Goal: Information Seeking & Learning: Learn about a topic

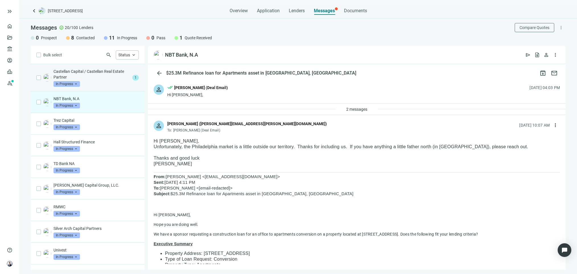
click at [114, 73] on p "Castellan Capital / Castellan Real Estate Partner" at bounding box center [91, 74] width 77 height 11
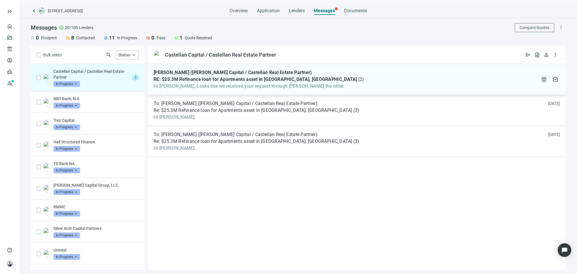
click at [271, 87] on span "Hi Patrick, Looks like we received your request through Dhruva Parmar the other" at bounding box center [259, 86] width 210 height 6
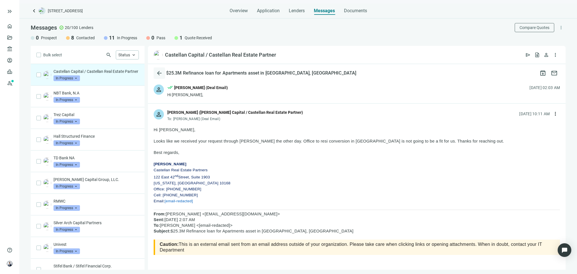
click at [160, 70] on span "arrow_back" at bounding box center [159, 73] width 7 height 7
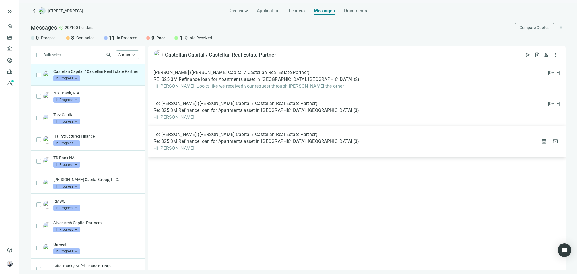
click at [217, 150] on span "Hi Dhruva," at bounding box center [257, 148] width 206 height 6
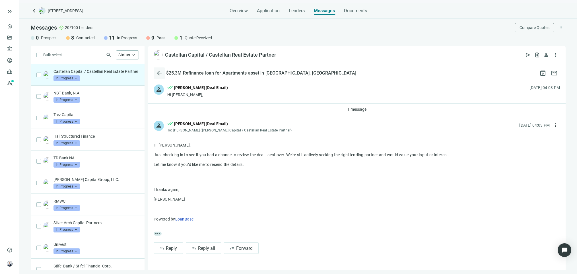
click at [156, 70] on span "arrow_back" at bounding box center [159, 73] width 7 height 7
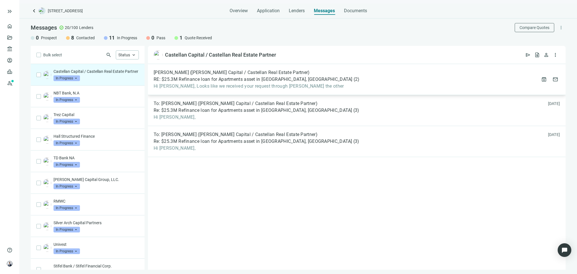
click at [204, 77] on span "RE: $25.3M Refinance loan for Apartments asset in [GEOGRAPHIC_DATA], [GEOGRAPHI…" at bounding box center [253, 80] width 199 height 6
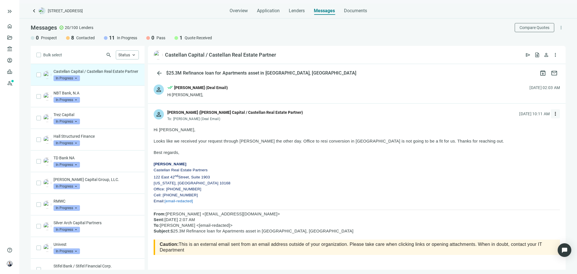
click at [542, 115] on button "more_vert" at bounding box center [555, 113] width 9 height 9
click at [535, 130] on div "reply Reply" at bounding box center [524, 127] width 60 height 10
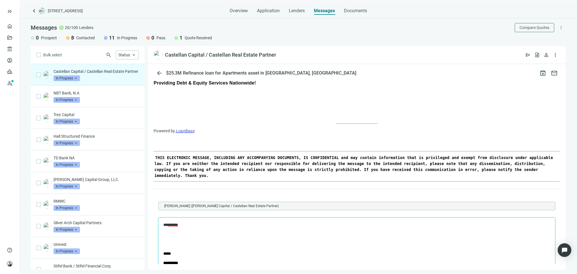
scroll to position [427, 0]
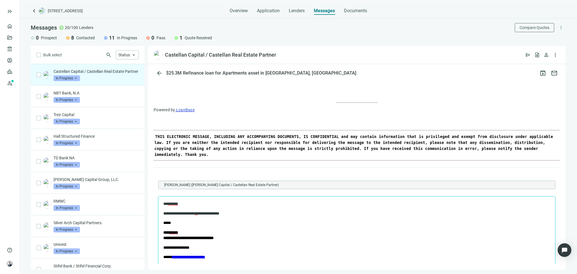
click at [198, 213] on span "**" at bounding box center [196, 213] width 3 height 4
click at [241, 12] on span "Overview" at bounding box center [239, 11] width 18 height 6
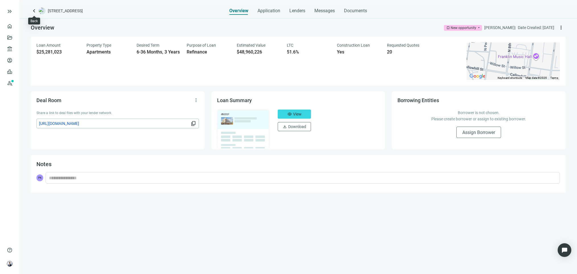
click at [34, 11] on span "keyboard_arrow_left" at bounding box center [34, 10] width 7 height 7
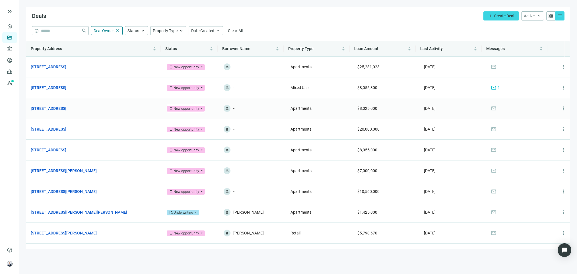
click at [83, 105] on td "309 Callowhill St, Philadelphia, PA 19123 open_in_new" at bounding box center [94, 108] width 136 height 21
click at [66, 108] on link "[STREET_ADDRESS]" at bounding box center [49, 108] width 36 height 6
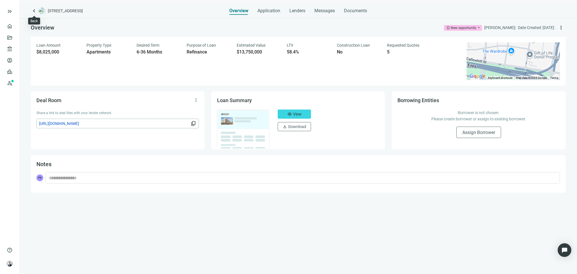
click at [36, 11] on span "keyboard_arrow_left" at bounding box center [34, 10] width 7 height 7
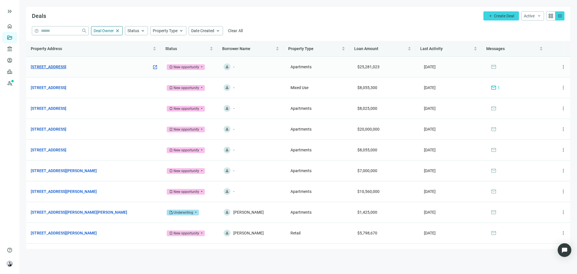
click at [66, 65] on link "[STREET_ADDRESS]" at bounding box center [49, 67] width 36 height 6
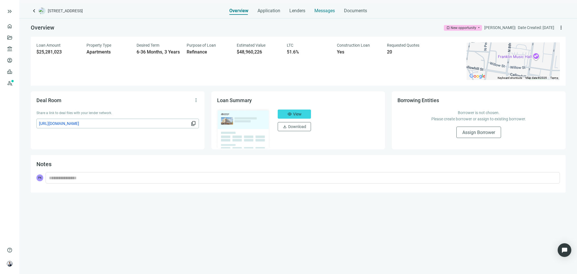
click at [329, 4] on div "Messages" at bounding box center [324, 8] width 20 height 11
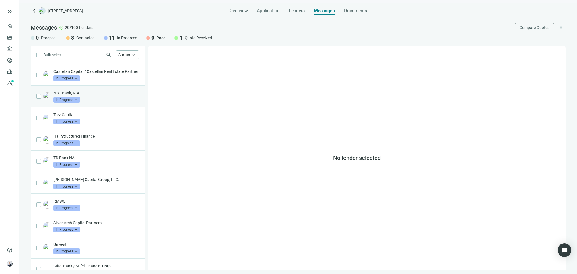
click at [100, 103] on div "NBT Bank, N.A In Progress arrow_drop_down" at bounding box center [95, 96] width 85 height 13
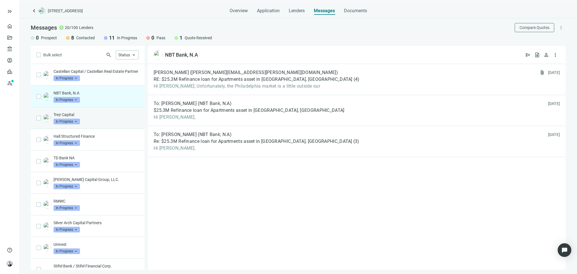
click at [104, 117] on p "Trez Capital" at bounding box center [95, 115] width 85 height 6
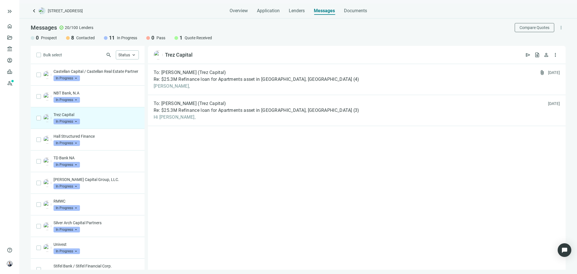
click at [294, 87] on span "[PERSON_NAME]," at bounding box center [257, 86] width 206 height 6
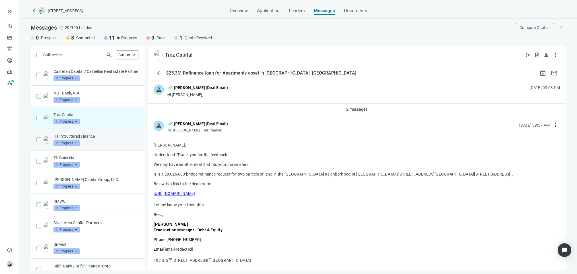
click at [99, 146] on div "Hall Structured Finance In Progress arrow_drop_down" at bounding box center [95, 139] width 85 height 13
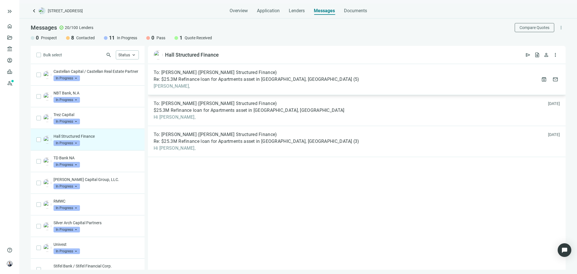
click at [265, 78] on span "Re: $25.3M Refinance loan for Apartments asset in [GEOGRAPHIC_DATA], [GEOGRAPHI…" at bounding box center [253, 80] width 199 height 6
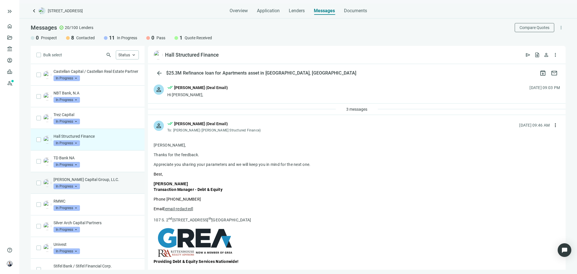
click at [120, 182] on p "[PERSON_NAME] Capital Group, LLC." at bounding box center [95, 180] width 85 height 6
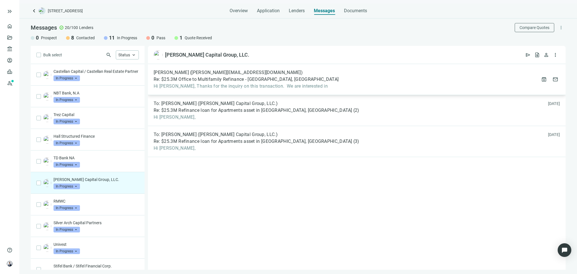
click at [245, 81] on span "Re: $25.3M Office to Multifamily Refinance - [GEOGRAPHIC_DATA], [GEOGRAPHIC_DAT…" at bounding box center [246, 80] width 185 height 6
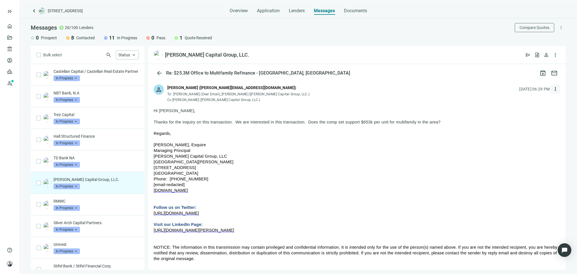
click at [542, 91] on span "more_vert" at bounding box center [555, 89] width 6 height 6
click at [504, 104] on span "reply" at bounding box center [503, 102] width 6 height 6
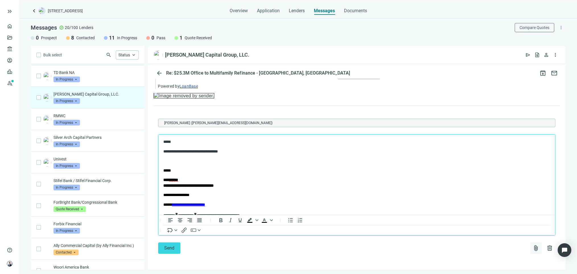
click at [532, 247] on span "attach_file" at bounding box center [535, 248] width 7 height 7
click at [510, 234] on button "Upload new" at bounding box center [505, 234] width 61 height 9
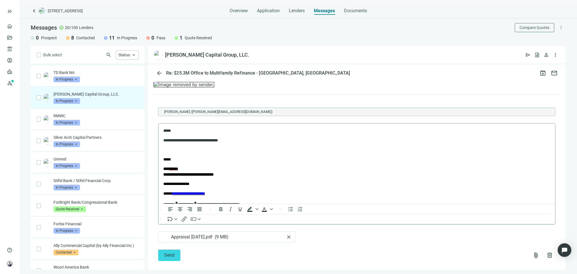
click at [247, 141] on p "**********" at bounding box center [350, 140] width 375 height 6
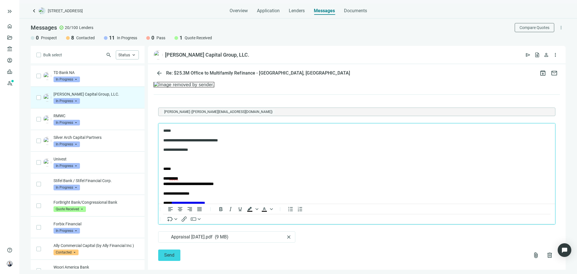
click at [174, 150] on p "**********" at bounding box center [350, 150] width 375 height 6
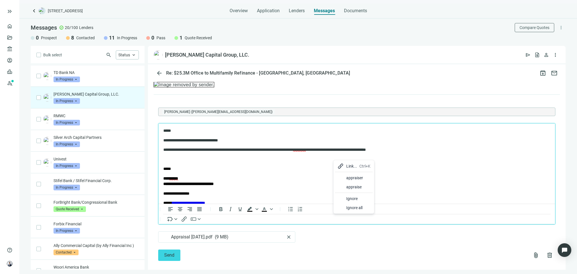
click at [345, 179] on div "appraiser" at bounding box center [354, 177] width 38 height 9
click at [224, 154] on body "**********" at bounding box center [356, 203] width 387 height 150
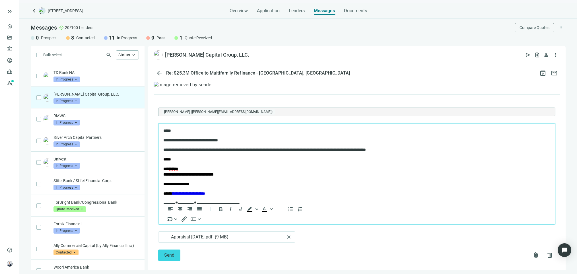
click at [164, 149] on p "**********" at bounding box center [350, 150] width 375 height 6
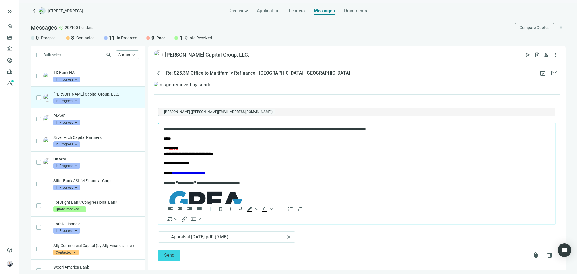
scroll to position [71, 0]
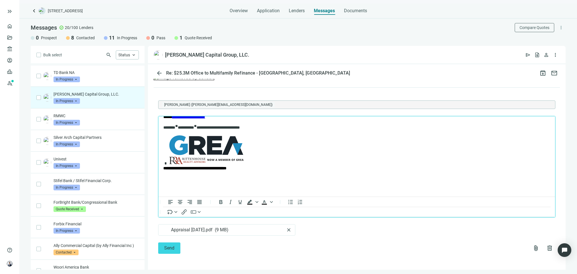
click at [160, 255] on div "**********" at bounding box center [357, 172] width 406 height 171
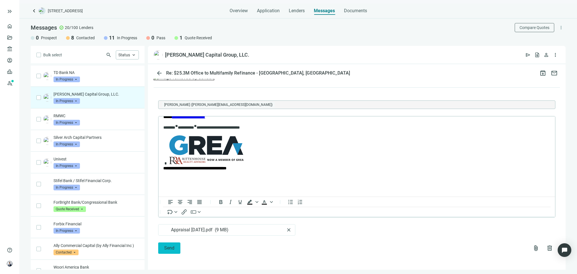
click at [163, 249] on button "Send" at bounding box center [169, 247] width 22 height 11
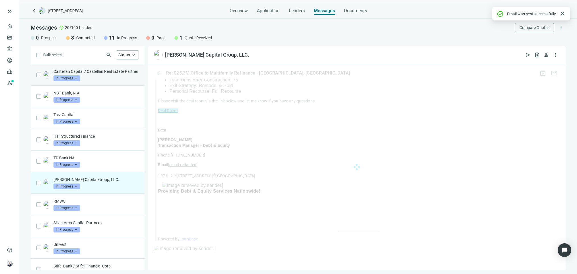
scroll to position [598, 0]
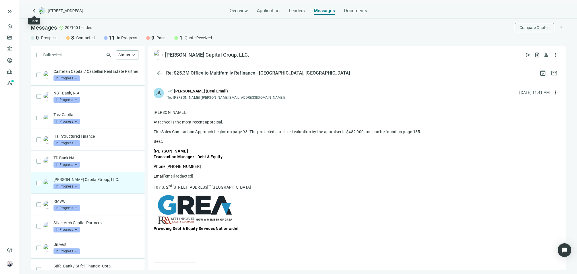
click at [31, 11] on span "keyboard_arrow_left" at bounding box center [34, 10] width 7 height 7
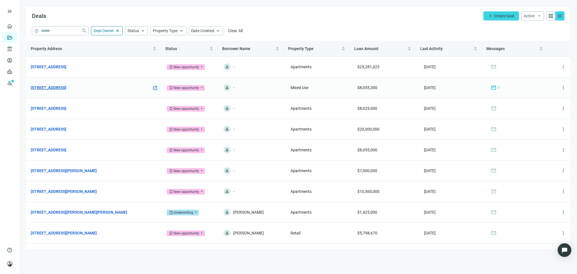
click at [66, 88] on link "[STREET_ADDRESS]" at bounding box center [49, 87] width 36 height 6
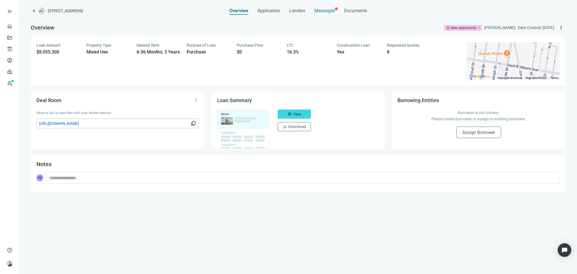
click at [315, 9] on span "Messages" at bounding box center [324, 10] width 20 height 5
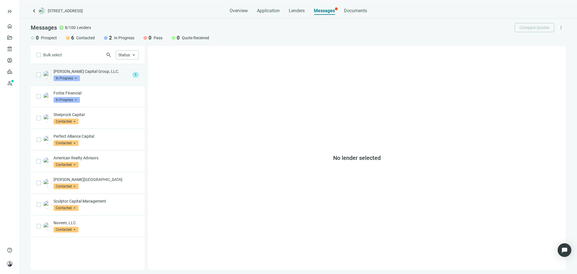
click at [115, 76] on div "[PERSON_NAME] Capital Group, LLC. In Progress arrow_drop_down" at bounding box center [91, 75] width 77 height 13
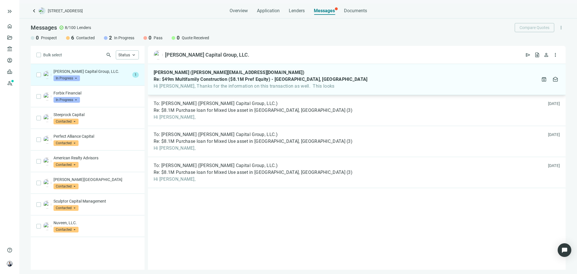
click at [335, 73] on div "Sean Whitlock (seanw@whitlockcapitalgroup.com) Re: $49m Multifamily Constructio…" at bounding box center [357, 79] width 418 height 31
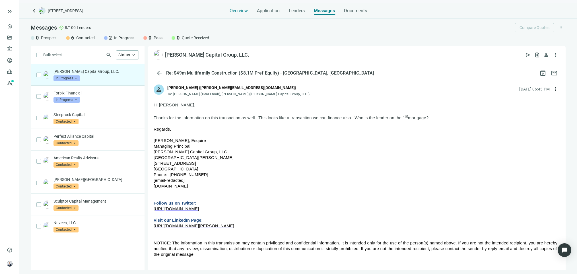
click at [237, 12] on span "Overview" at bounding box center [239, 11] width 18 height 6
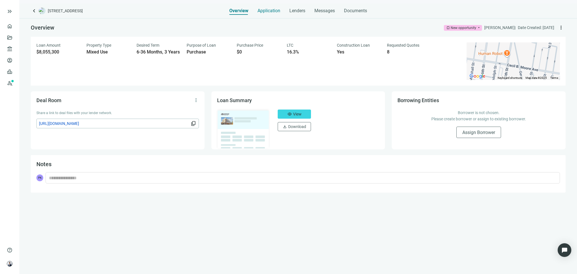
click at [269, 14] on div "Application" at bounding box center [268, 8] width 23 height 11
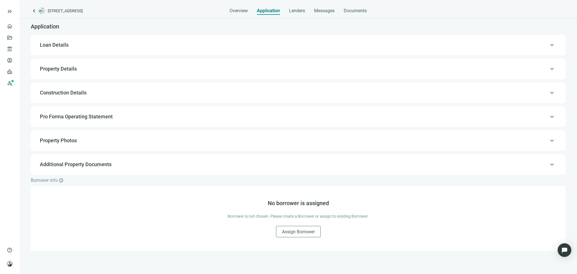
click at [197, 46] on span "Loan Details" at bounding box center [297, 45] width 515 height 7
type input "**********"
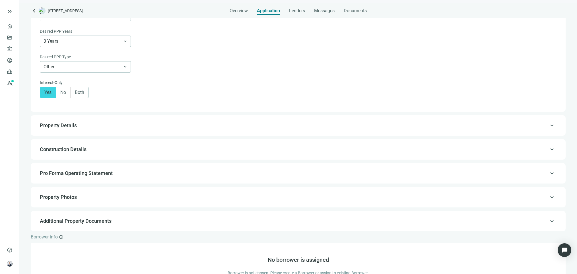
scroll to position [282, 0]
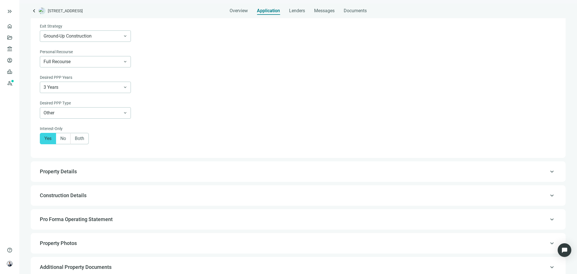
click at [206, 172] on div "keyboard_arrow_up Property Details" at bounding box center [297, 172] width 523 height 14
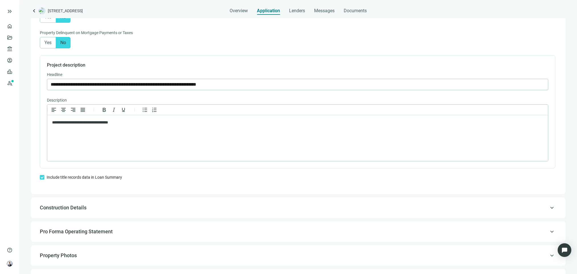
scroll to position [425, 0]
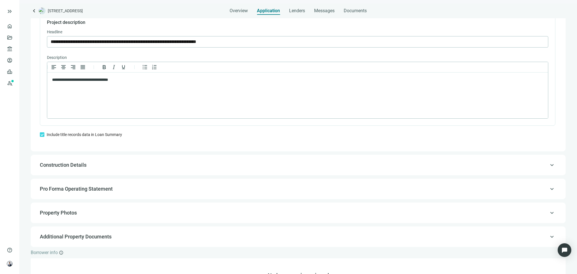
click at [150, 172] on div "keyboard_arrow_up Construction Details" at bounding box center [297, 165] width 523 height 14
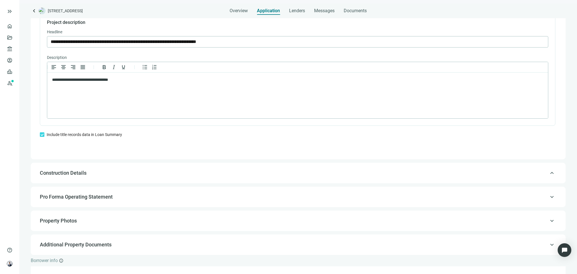
type input "**********"
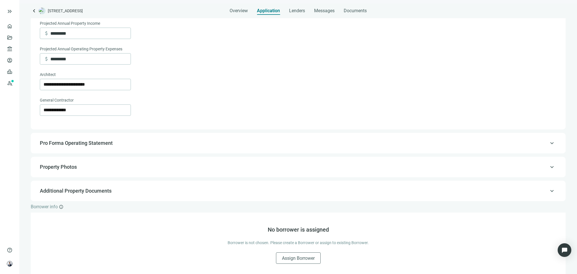
scroll to position [220, 0]
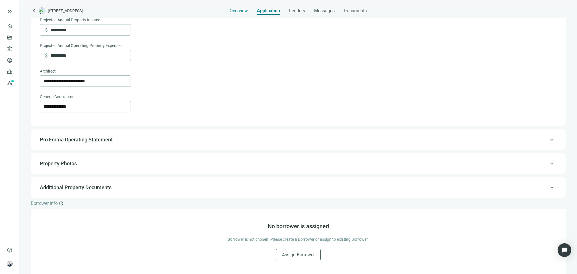
click at [234, 9] on span "Overview" at bounding box center [239, 11] width 18 height 6
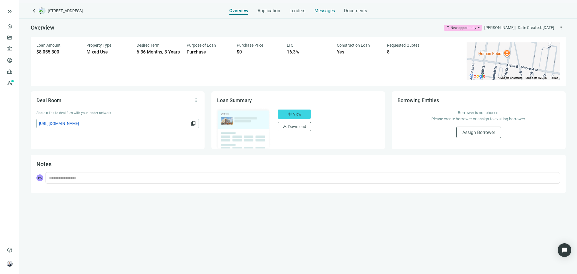
click at [320, 10] on span "Messages" at bounding box center [324, 10] width 20 height 5
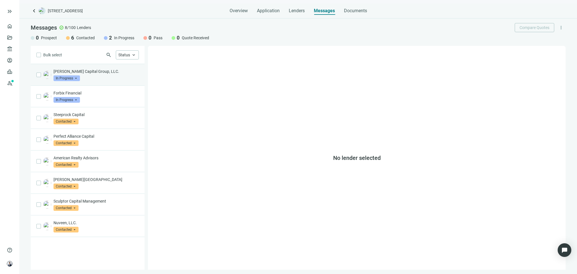
click at [108, 69] on p "[PERSON_NAME] Capital Group, LLC." at bounding box center [95, 72] width 85 height 6
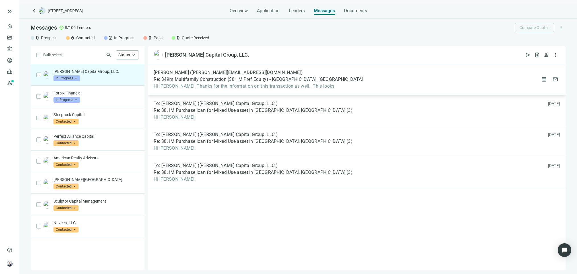
click at [231, 80] on span "Re: $49m Multifamily Construction ($8.1M Pref Equity) - Philadelphia, PA" at bounding box center [258, 80] width 209 height 6
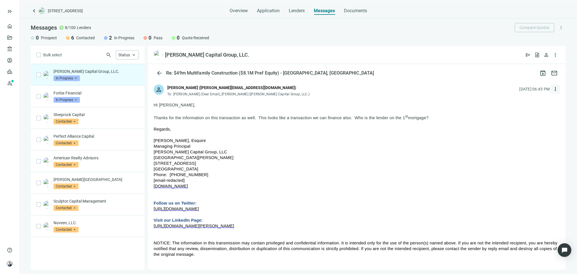
click at [542, 91] on span "more_vert" at bounding box center [555, 89] width 6 height 6
click at [536, 109] on div "reply_all Reply all" at bounding box center [524, 112] width 60 height 10
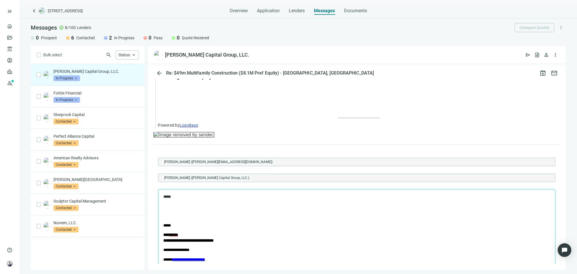
scroll to position [594, 0]
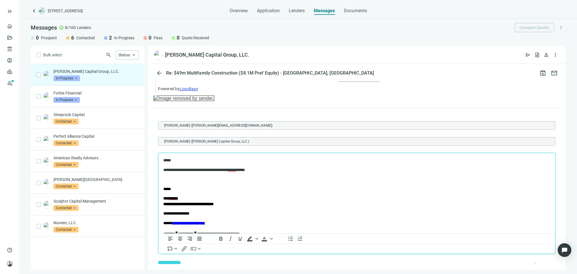
click at [236, 168] on span "******" at bounding box center [232, 170] width 9 height 4
click at [224, 178] on p "Rich Text Area. Press ALT-0 for help." at bounding box center [356, 179] width 387 height 6
click at [236, 169] on span "******" at bounding box center [232, 170] width 9 height 4
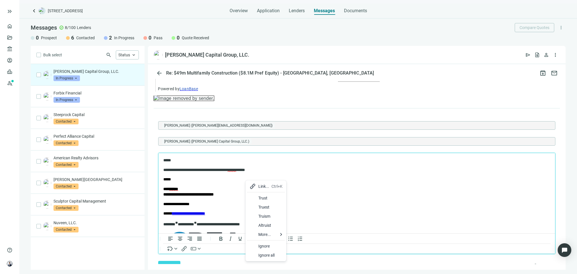
click at [265, 248] on div "Ignore" at bounding box center [270, 246] width 24 height 7
click at [166, 171] on p "**********" at bounding box center [350, 170] width 375 height 6
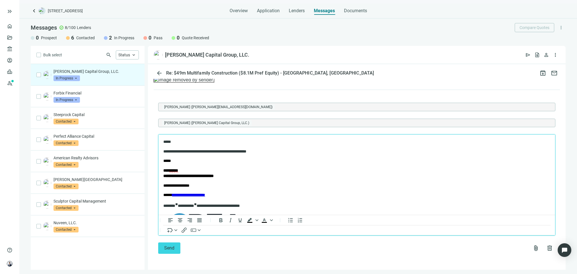
scroll to position [623, 0]
click at [162, 151] on html "**********" at bounding box center [356, 204] width 397 height 140
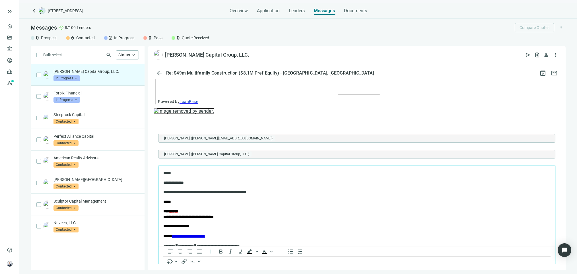
scroll to position [581, 0]
click at [350, 6] on div "Documents" at bounding box center [355, 8] width 23 height 11
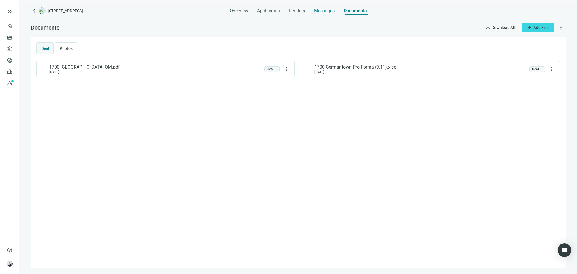
click at [330, 9] on span "Messages" at bounding box center [324, 10] width 20 height 5
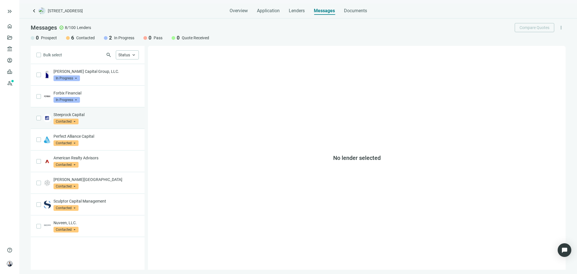
click at [109, 110] on div "Steeprock Capital Contacted arrow_drop_down" at bounding box center [88, 118] width 114 height 22
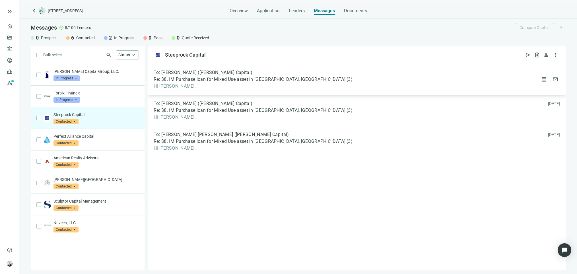
click at [198, 82] on div "To: Carter Veley (Steeprock Capital) Re: $8.1M Purchase loan for Mixed Use asse…" at bounding box center [253, 79] width 199 height 19
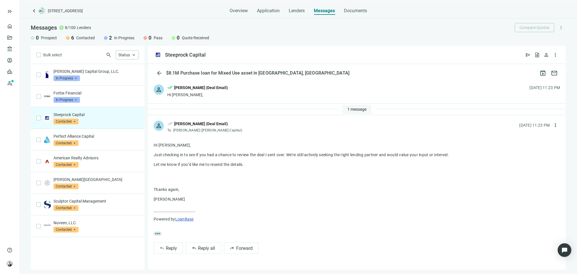
click at [346, 105] on button "1 message" at bounding box center [356, 109] width 29 height 9
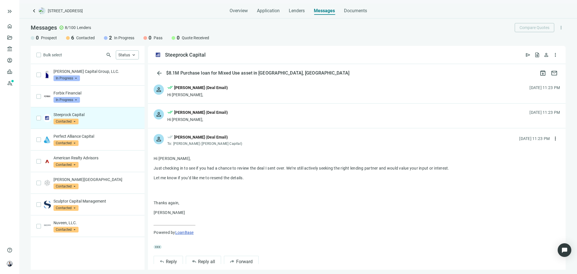
click at [107, 115] on p "Steeprock Capital" at bounding box center [95, 115] width 85 height 6
click at [243, 96] on div "person done_all Patrick Kernan (Deal Email) Hi Carter, 10.07.2025, 11:23 PM" at bounding box center [357, 91] width 418 height 24
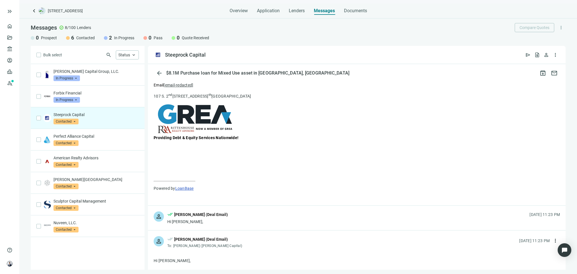
scroll to position [326, 0]
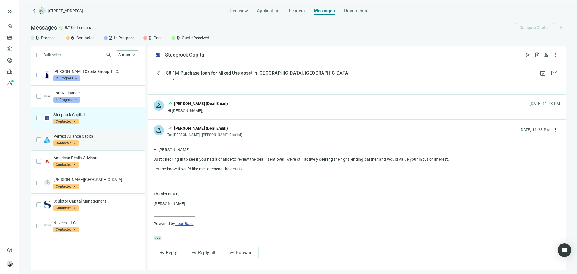
click at [109, 139] on p "Perfect Alliance Capital" at bounding box center [95, 136] width 85 height 6
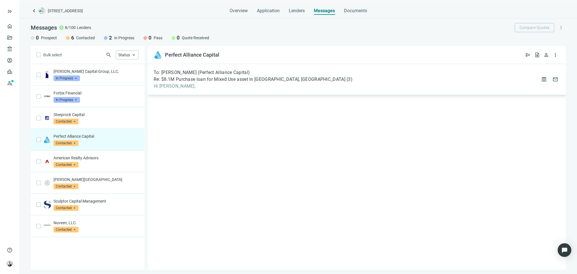
click at [246, 78] on span "Re: $8.1M Purchase loan for Mixed Use asset in Philadelphia, PA" at bounding box center [250, 80] width 192 height 6
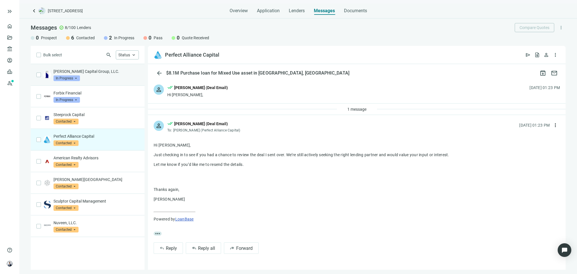
click at [111, 74] on p "[PERSON_NAME] Capital Group, LLC." at bounding box center [95, 72] width 85 height 6
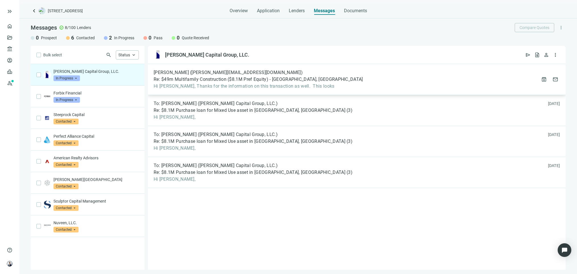
click at [270, 79] on span "Re: $49m Multifamily Construction ($8.1M Pref Equity) - Philadelphia, PA" at bounding box center [258, 80] width 209 height 6
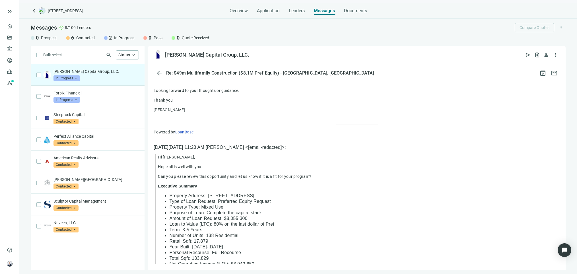
scroll to position [85, 0]
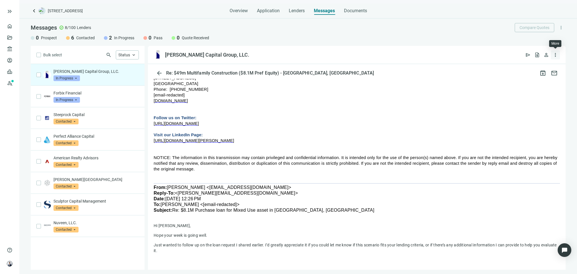
click at [542, 52] on span "more_vert" at bounding box center [555, 55] width 6 height 6
click at [453, 104] on p "[DOMAIN_NAME]" at bounding box center [357, 101] width 406 height 6
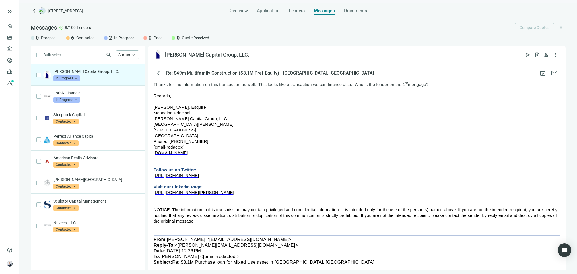
scroll to position [0, 0]
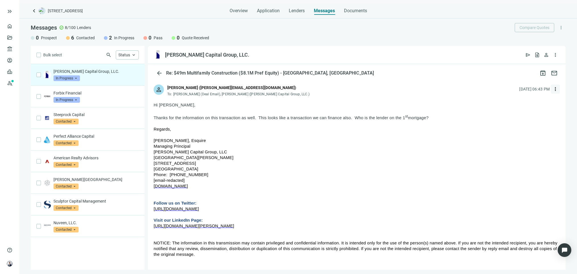
click at [542, 90] on button "more_vert" at bounding box center [555, 88] width 9 height 9
click at [523, 101] on div "reply Reply" at bounding box center [524, 102] width 60 height 10
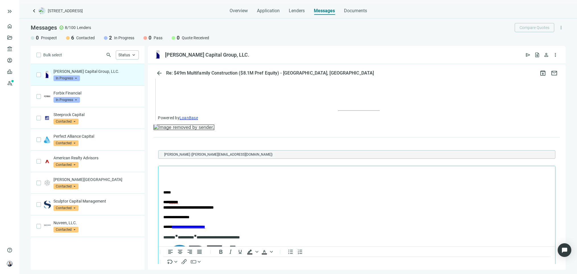
scroll to position [608, 0]
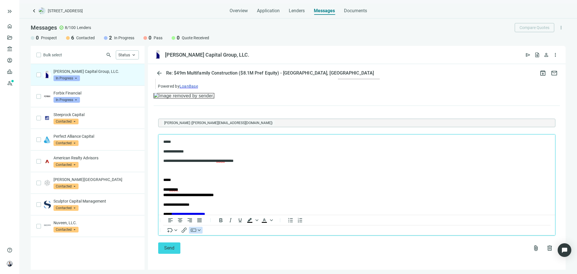
click at [198, 231] on icon "button" at bounding box center [199, 229] width 3 height 3
click at [221, 199] on div "Deal Room button" at bounding box center [223, 202] width 59 height 7
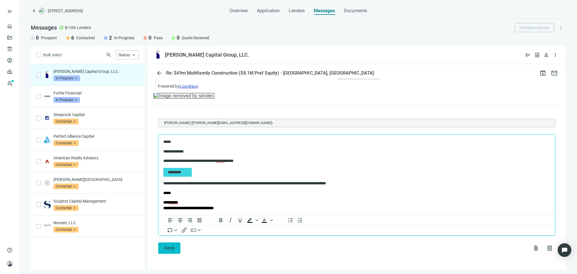
click at [172, 245] on span "Send" at bounding box center [169, 247] width 10 height 5
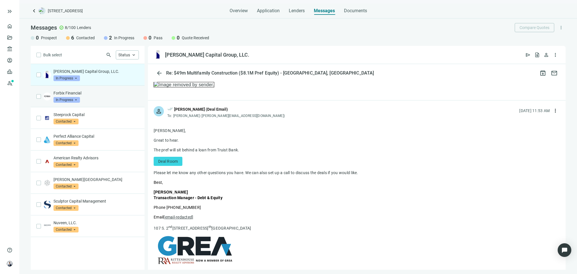
click at [99, 91] on p "Forbix Financial" at bounding box center [95, 93] width 85 height 6
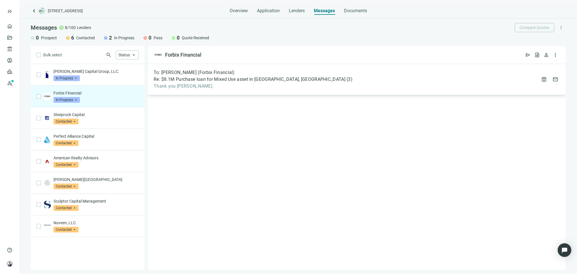
click at [208, 81] on span "Re: $8.1M Purchase loan for Mixed Use asset in Philadelphia, PA" at bounding box center [250, 80] width 192 height 6
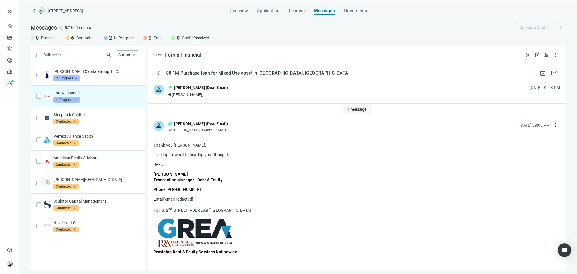
click at [353, 105] on button "1 message" at bounding box center [356, 109] width 29 height 9
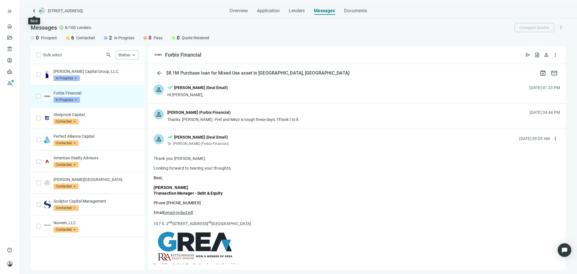
click at [31, 10] on span "keyboard_arrow_left" at bounding box center [34, 10] width 7 height 7
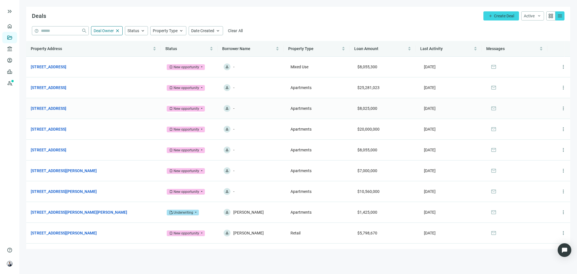
click at [76, 105] on td "309 Callowhill St, Philadelphia, PA 19123 open_in_new" at bounding box center [94, 108] width 136 height 21
click at [66, 110] on link "[STREET_ADDRESS]" at bounding box center [49, 108] width 36 height 6
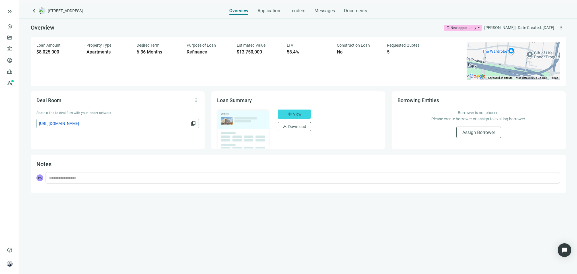
click at [317, 17] on div "keyboard_arrow_left 309 Callowhill St, Philadelphia, PA 19123 Overview Applicat…" at bounding box center [298, 138] width 558 height 271
click at [317, 13] on span "Messages" at bounding box center [324, 10] width 20 height 5
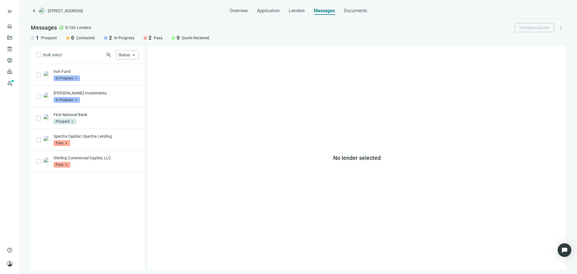
click at [90, 57] on div "search Status keyboard_arrow_up" at bounding box center [100, 54] width 77 height 9
click at [89, 70] on p "Iron Fund" at bounding box center [95, 72] width 85 height 6
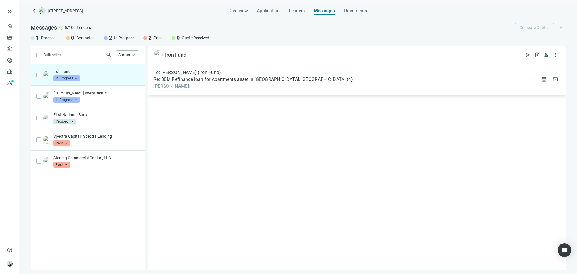
click at [262, 81] on span "Re: $8M Refinance loan for Apartments asset in Philadelphia, PA" at bounding box center [250, 80] width 192 height 6
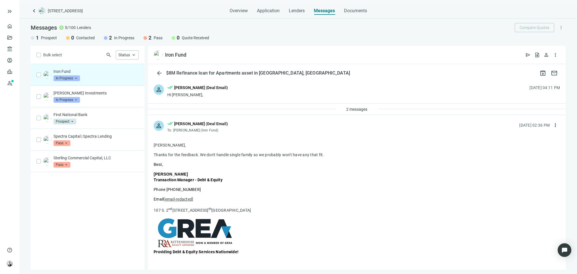
click at [34, 12] on span "keyboard_arrow_left" at bounding box center [34, 10] width 7 height 7
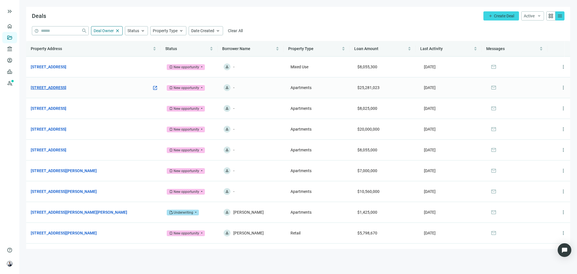
click at [66, 86] on link "[STREET_ADDRESS]" at bounding box center [49, 87] width 36 height 6
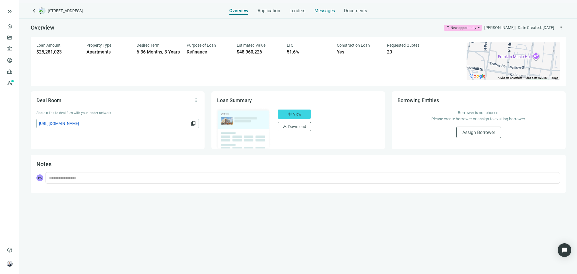
click at [327, 11] on span "Messages" at bounding box center [324, 10] width 20 height 5
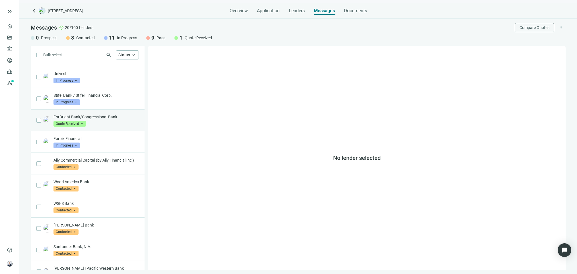
scroll to position [213, 0]
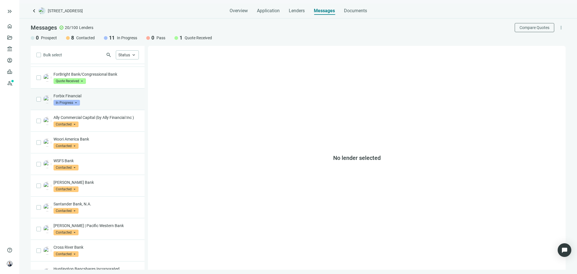
click at [108, 106] on div "Forbix Financial In Progress arrow_drop_down" at bounding box center [95, 99] width 85 height 13
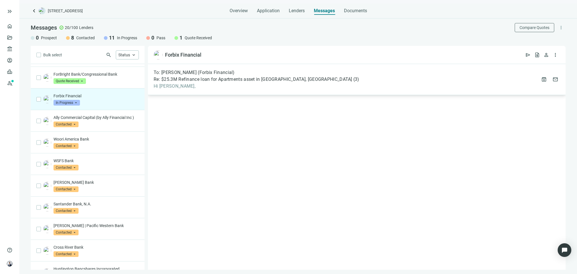
click at [188, 82] on div "To: Valerie Hapner (Forbix Financial) Re: $25.3M Refinance loan for Apartments …" at bounding box center [257, 79] width 206 height 19
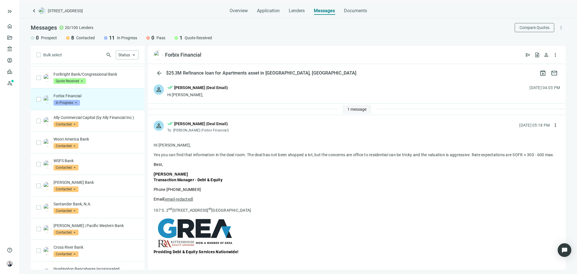
click at [354, 108] on span "1 message" at bounding box center [356, 109] width 19 height 5
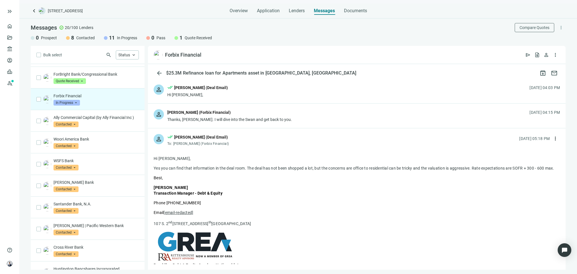
click at [356, 128] on div "person done_all Patrick Kernan (Deal Email) To: Valerie Hapner (Forbix Financia…" at bounding box center [357, 137] width 418 height 19
click at [352, 133] on div "person done_all Patrick Kernan (Deal Email) To: Valerie Hapner (Forbix Financia…" at bounding box center [357, 137] width 418 height 19
click at [282, 140] on div "person done_all Patrick Kernan (Deal Email) To: Valerie Hapner (Forbix Financia…" at bounding box center [357, 137] width 418 height 19
click at [204, 139] on div "[PERSON_NAME] (Deal Email)" at bounding box center [201, 137] width 54 height 6
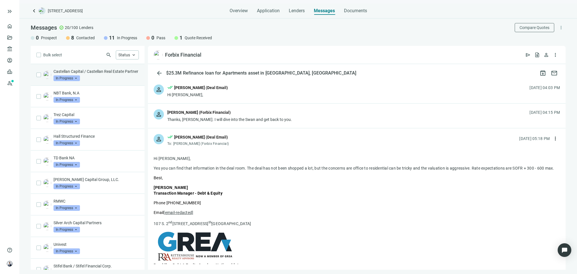
click at [95, 74] on p "Castellan Capital / Castellan Real Estate Partner" at bounding box center [95, 72] width 85 height 6
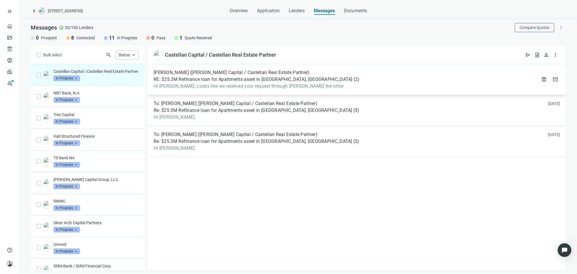
click at [221, 75] on span "Sergey Shayakhov (Castellan Capital / Castellan Real Estate Partner)" at bounding box center [232, 73] width 156 height 6
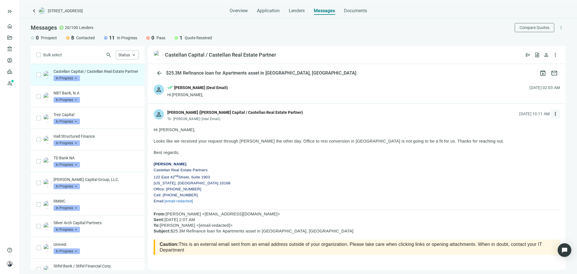
click at [542, 114] on span "more_vert" at bounding box center [555, 114] width 6 height 6
click at [532, 126] on div "reply Reply" at bounding box center [524, 127] width 60 height 10
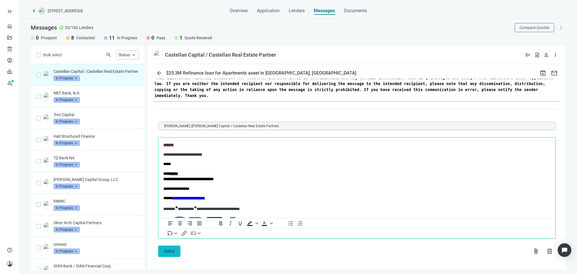
click at [164, 249] on span "Send" at bounding box center [169, 250] width 10 height 5
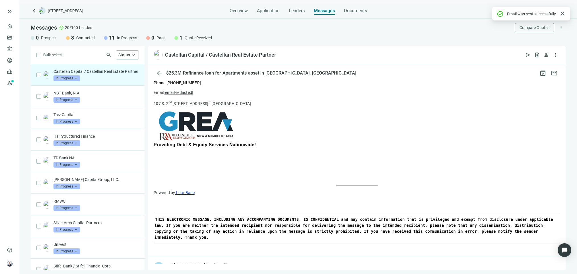
scroll to position [486, 0]
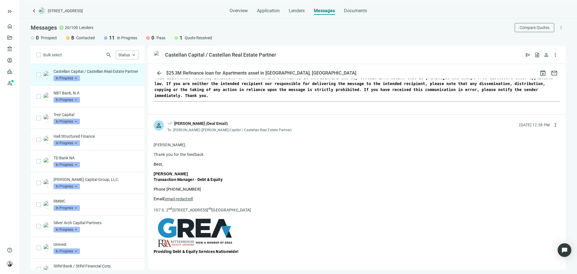
click at [32, 11] on span "keyboard_arrow_left" at bounding box center [34, 10] width 7 height 7
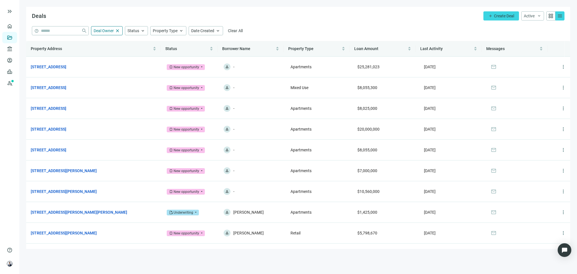
click at [300, 20] on div "Deals add Create Deal Active keyboard_arrow_down grid_view menu" at bounding box center [298, 16] width 544 height 19
click at [116, 30] on span "close" at bounding box center [117, 30] width 5 height 5
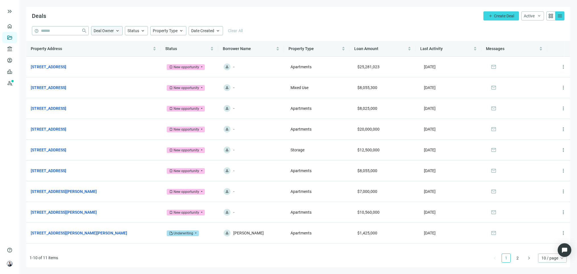
click at [542, 259] on span "10 / page" at bounding box center [552, 258] width 22 height 9
click at [542, 232] on div "20 / page" at bounding box center [552, 228] width 27 height 9
click at [14, 28] on link "Overview" at bounding box center [22, 26] width 17 height 5
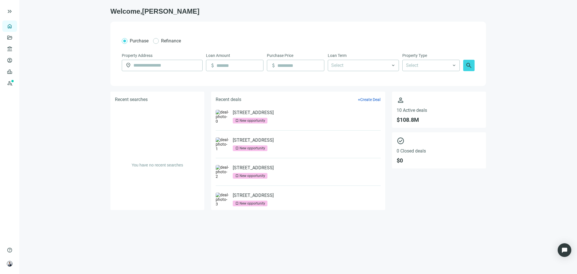
click at [542, 46] on main "Welcome, Patrick Purchase Refinance Property Address location_on Loan Amount at…" at bounding box center [298, 137] width 558 height 274
click at [542, 167] on main "Welcome, Patrick Purchase Refinance Property Address location_on Loan Amount at…" at bounding box center [298, 137] width 558 height 274
click at [328, 8] on h1 "Welcome, Patrick" at bounding box center [297, 11] width 375 height 9
click at [245, 113] on link "[STREET_ADDRESS]" at bounding box center [253, 113] width 41 height 6
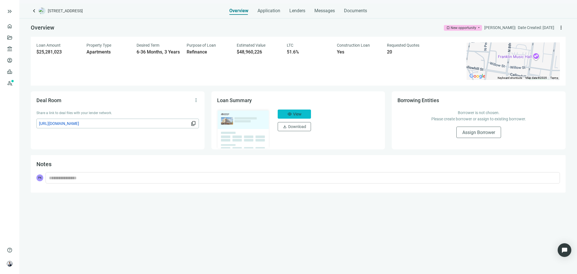
click at [284, 113] on button "visibility View" at bounding box center [294, 114] width 33 height 9
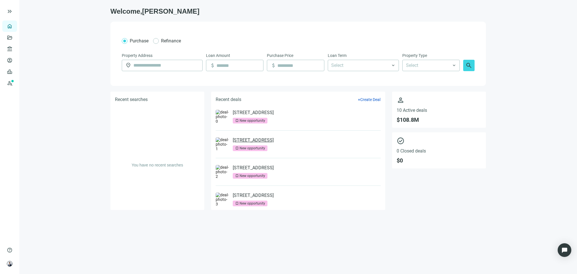
click at [271, 142] on link "[STREET_ADDRESS]" at bounding box center [253, 140] width 41 height 6
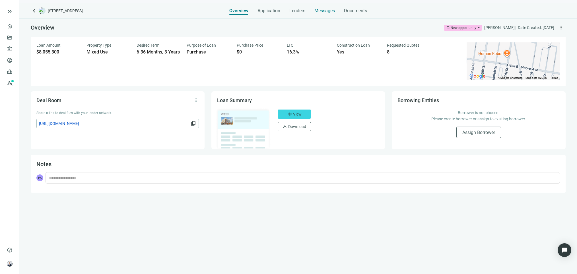
click at [320, 12] on span "Messages" at bounding box center [324, 10] width 20 height 5
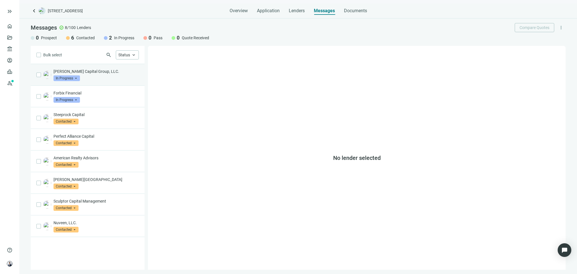
click at [113, 69] on p "[PERSON_NAME] Capital Group, LLC." at bounding box center [95, 72] width 85 height 6
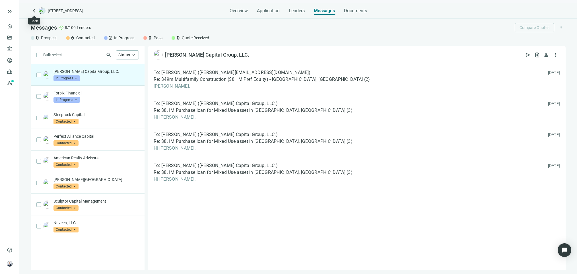
click at [34, 11] on span "keyboard_arrow_left" at bounding box center [34, 10] width 7 height 7
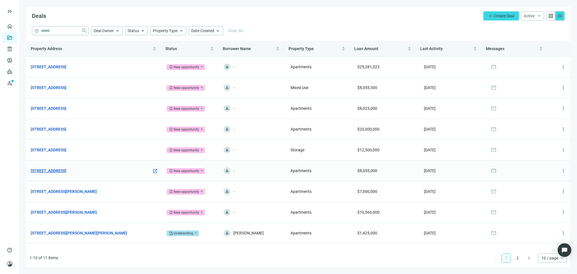
click at [66, 171] on link "[STREET_ADDRESS]" at bounding box center [49, 171] width 36 height 6
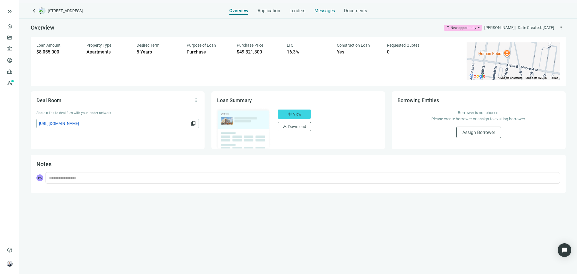
click at [319, 10] on span "Messages" at bounding box center [324, 10] width 20 height 5
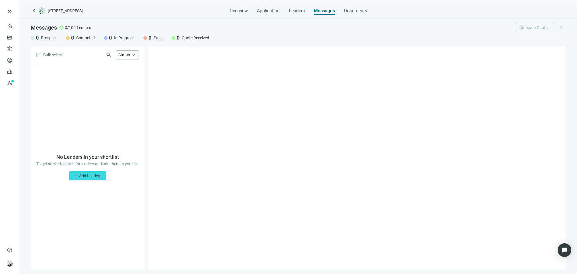
click at [36, 9] on span "keyboard_arrow_left" at bounding box center [34, 10] width 7 height 7
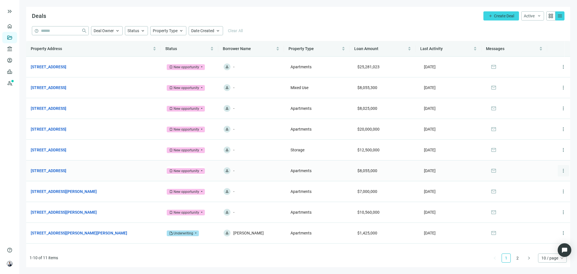
click at [542, 174] on span "more_vert" at bounding box center [563, 171] width 6 height 6
click at [542, 197] on div "archive Archive" at bounding box center [533, 196] width 49 height 10
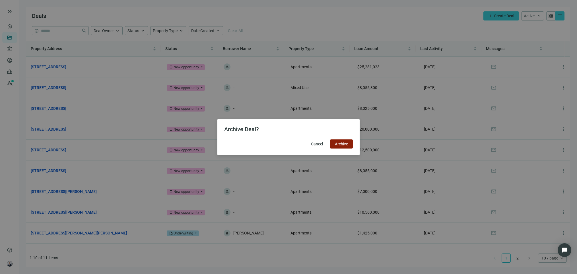
click at [346, 142] on span "Archive" at bounding box center [341, 144] width 13 height 5
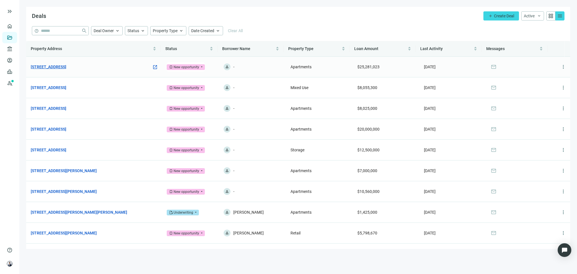
click at [55, 67] on link "[STREET_ADDRESS]" at bounding box center [49, 67] width 36 height 6
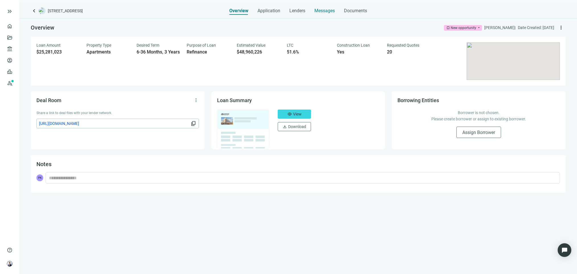
click at [331, 7] on div "Messages" at bounding box center [324, 8] width 20 height 11
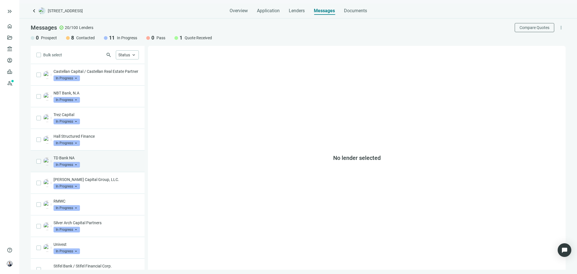
click at [98, 160] on div "TD Bank NA In Progress arrow_drop_down" at bounding box center [88, 161] width 114 height 22
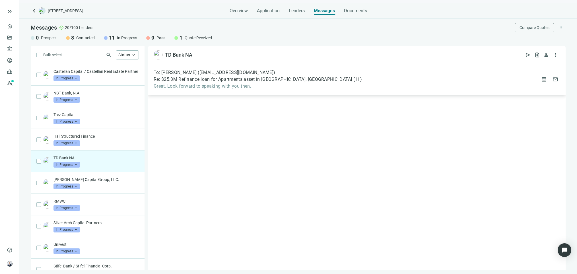
click at [237, 82] on span "Re: $25.3M Refinance loan for Apartments asset in [GEOGRAPHIC_DATA], [GEOGRAPHI…" at bounding box center [253, 80] width 199 height 6
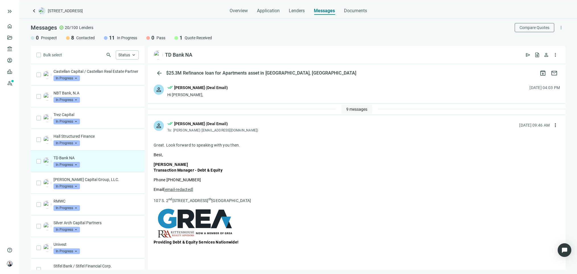
click at [353, 110] on span "9 messages" at bounding box center [356, 109] width 21 height 5
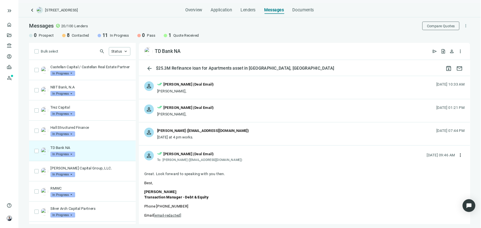
scroll to position [171, 0]
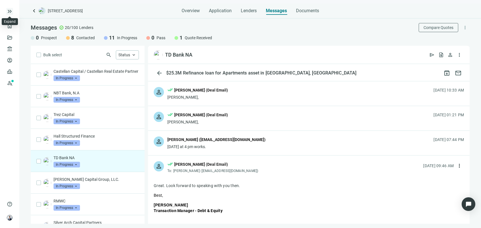
click at [9, 11] on span "keyboard_double_arrow_right" at bounding box center [9, 11] width 7 height 7
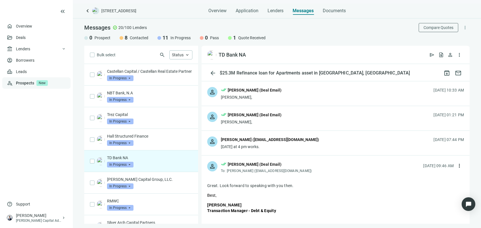
click at [26, 82] on link "Prospects New" at bounding box center [41, 82] width 50 height 11
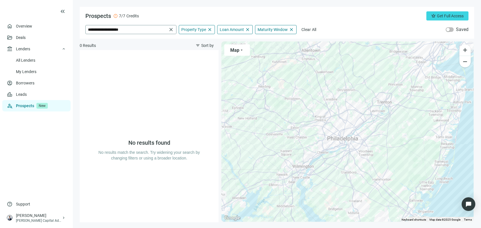
click at [168, 27] on span "close" at bounding box center [171, 30] width 6 height 6
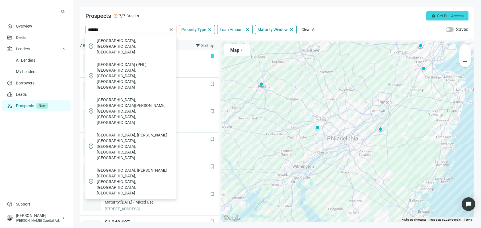
click at [122, 40] on span "Philadelphia, PA, USA" at bounding box center [135, 46] width 77 height 17
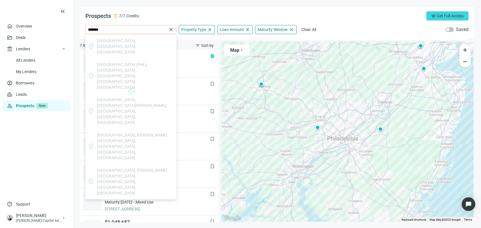
type input "**********"
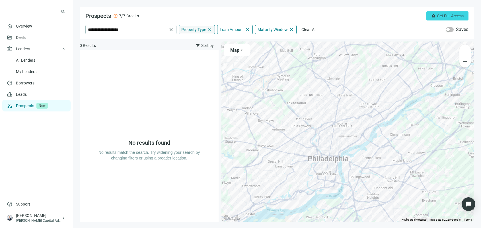
click at [207, 30] on span "close" at bounding box center [209, 29] width 5 height 5
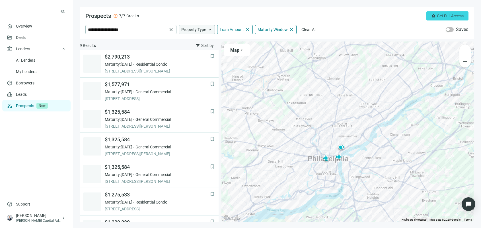
click at [193, 30] on span "Property Type" at bounding box center [193, 29] width 25 height 5
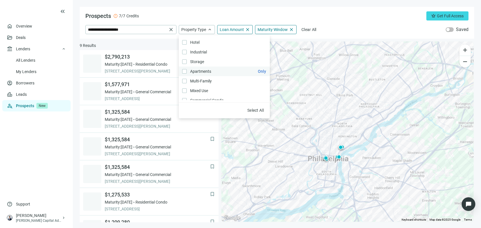
click at [200, 69] on span "Apartments Only" at bounding box center [200, 71] width 27 height 6
click at [198, 80] on span "Multi-Family Only" at bounding box center [200, 81] width 27 height 6
click at [200, 89] on span "Mixed Use Only" at bounding box center [199, 91] width 24 height 6
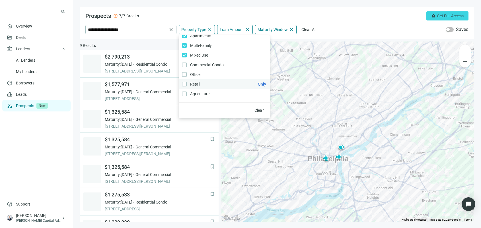
click at [210, 81] on label "Retail Only" at bounding box center [224, 84] width 91 height 10
click at [325, 6] on main "**********" at bounding box center [277, 114] width 408 height 228
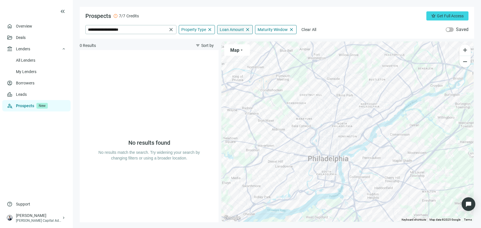
click at [245, 29] on span "close" at bounding box center [247, 29] width 5 height 5
click at [292, 29] on span "close" at bounding box center [291, 29] width 5 height 5
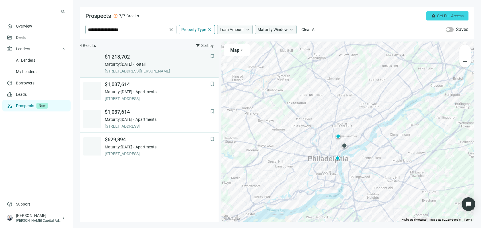
click at [172, 66] on div "Maturity: 02.28.2027 Retail" at bounding box center [157, 64] width 105 height 6
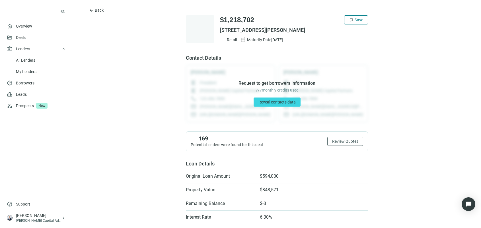
click at [355, 21] on span "Save" at bounding box center [358, 20] width 9 height 5
click at [27, 94] on link "Leads" at bounding box center [21, 94] width 11 height 5
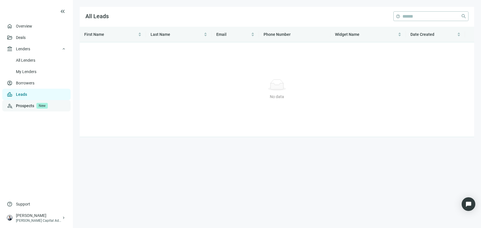
click at [27, 104] on link "Prospects New" at bounding box center [41, 105] width 50 height 11
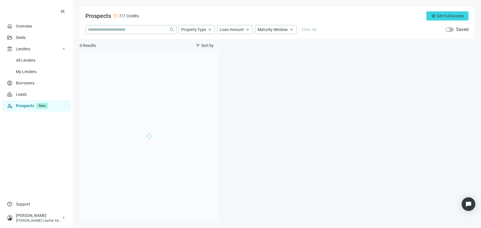
type input "**********"
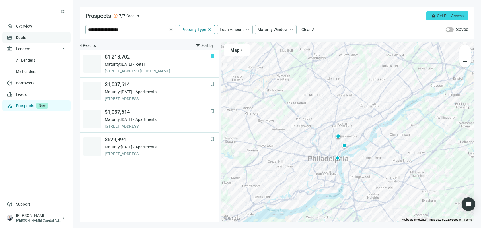
click at [16, 36] on link "Deals" at bounding box center [21, 37] width 10 height 5
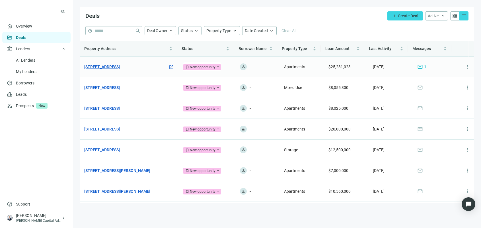
click at [100, 65] on link "[STREET_ADDRESS]" at bounding box center [102, 67] width 36 height 6
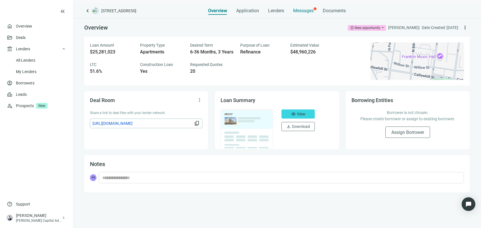
click at [296, 8] on span "Messages" at bounding box center [303, 10] width 20 height 5
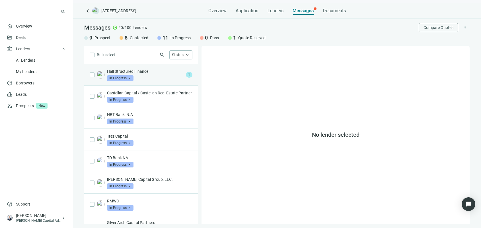
click at [161, 73] on p "Hall Structured Finance" at bounding box center [145, 72] width 77 height 6
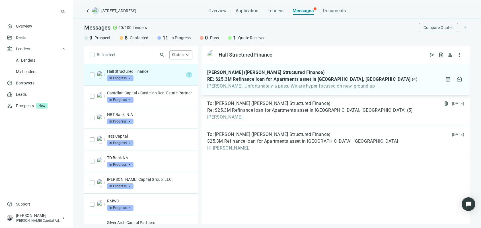
click at [290, 75] on span "Brian Mitchell (Hall Structured Finance)" at bounding box center [265, 73] width 117 height 6
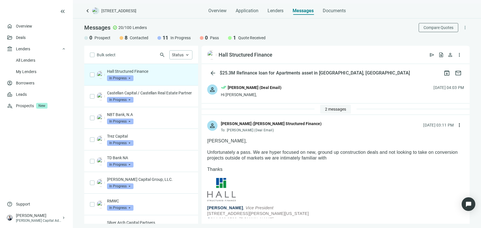
click at [338, 112] on span "2 messages" at bounding box center [335, 109] width 21 height 5
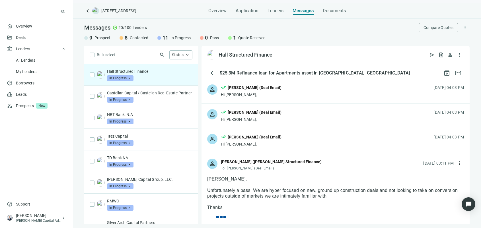
click at [313, 136] on div "person done_all Patrick Kernan (Deal Email) Hi Brian, 10.12.2025, 04:03 PM" at bounding box center [335, 140] width 268 height 24
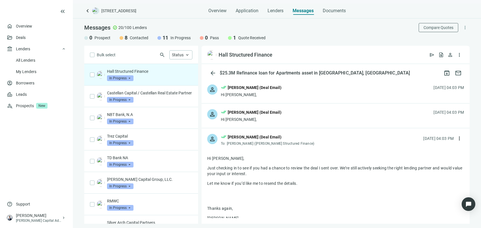
click at [375, 133] on div "person done_all Patrick Kernan (Deal Email) To: Brian Mitchell (Hall Structured…" at bounding box center [335, 137] width 268 height 19
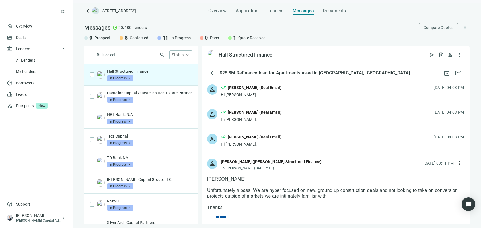
click at [336, 161] on div "person Brian Mitchell (Hall Structured Finance) To: Patrick Kernan (Deal Email)…" at bounding box center [335, 162] width 268 height 19
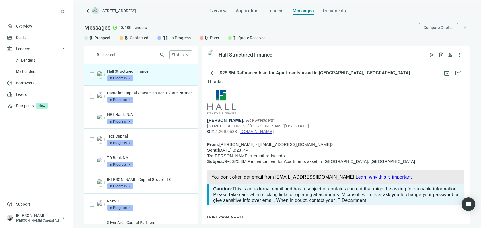
scroll to position [71, 0]
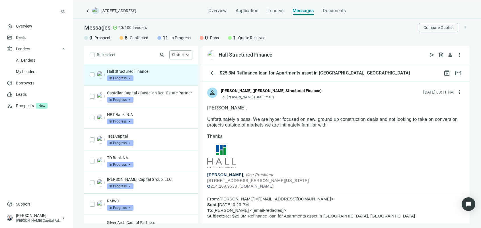
click at [210, 66] on div "arrow_back $25.3M Refinance loan for Apartments asset in Philadelphia, PA archi…" at bounding box center [335, 144] width 268 height 160
click at [213, 71] on span "arrow_back" at bounding box center [212, 73] width 7 height 7
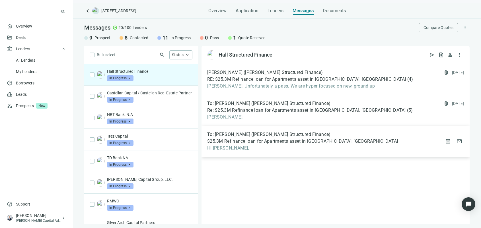
click at [305, 145] on span "Hi Bryce," at bounding box center [302, 148] width 191 height 6
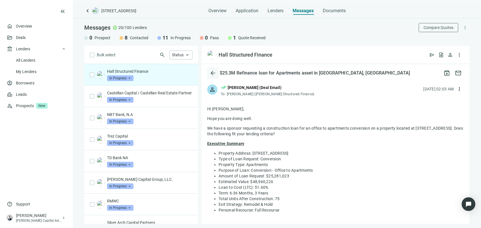
click at [211, 73] on span "arrow_back" at bounding box center [212, 73] width 7 height 7
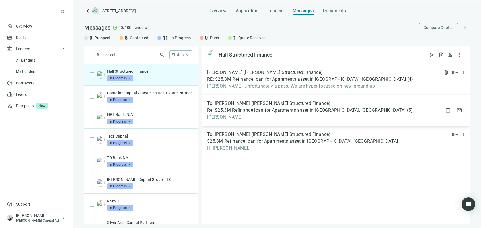
click at [328, 115] on span "Jeannette," at bounding box center [310, 117] width 206 height 6
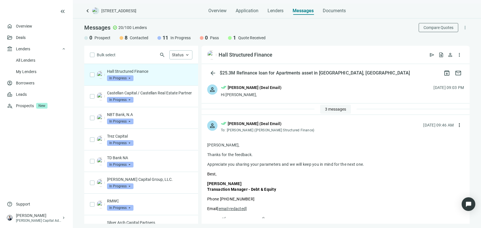
click at [329, 111] on span "3 messages" at bounding box center [335, 109] width 21 height 5
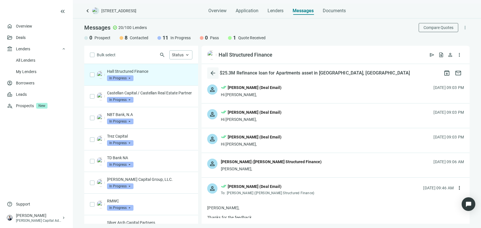
click at [213, 72] on span "arrow_back" at bounding box center [212, 73] width 7 height 7
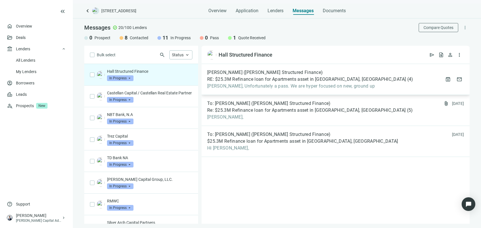
click at [396, 77] on div "Brian Mitchell (Hall Structured Finance) RE: $25.3M Refinance loan for Apartmen…" at bounding box center [335, 79] width 268 height 31
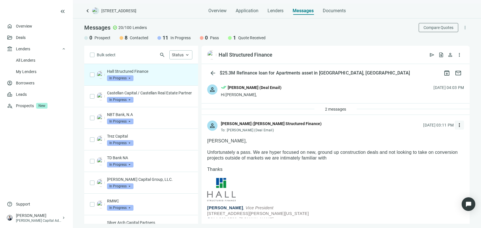
click at [456, 124] on span "more_vert" at bounding box center [459, 125] width 6 height 6
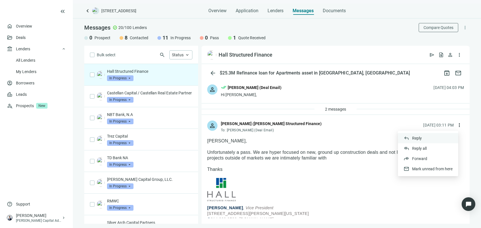
click at [434, 138] on div "reply Reply" at bounding box center [428, 138] width 60 height 10
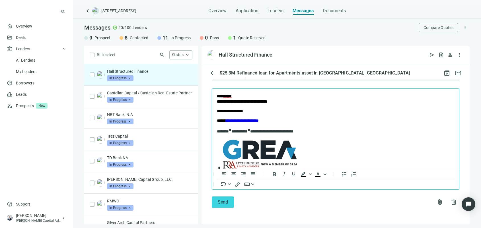
scroll to position [61, 0]
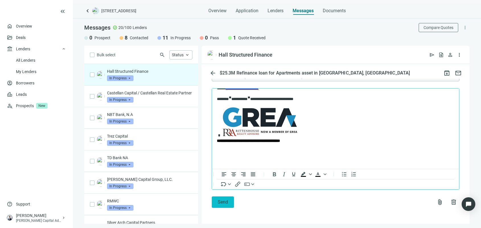
click at [226, 205] on button "Send" at bounding box center [223, 202] width 22 height 11
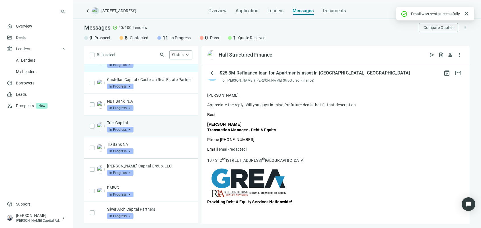
scroll to position [36, 0]
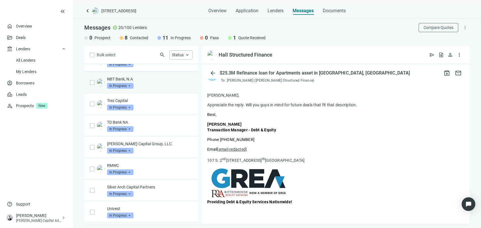
click at [161, 82] on p "NBT Bank, N.A" at bounding box center [149, 79] width 85 height 6
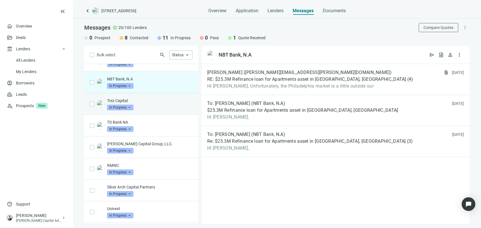
click at [155, 110] on div "Trez Capital In Progress arrow_drop_down" at bounding box center [149, 104] width 85 height 13
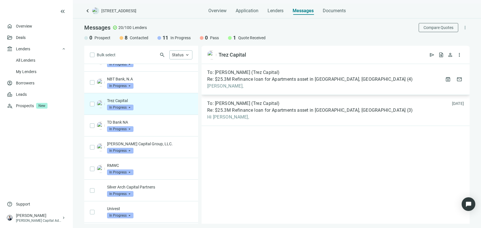
click at [266, 78] on span "Re: $25.3M Refinance loan for Apartments asset in [GEOGRAPHIC_DATA], [GEOGRAPHI…" at bounding box center [306, 80] width 199 height 6
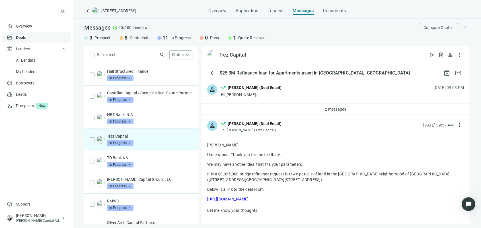
click at [26, 37] on link "Deals" at bounding box center [21, 37] width 10 height 5
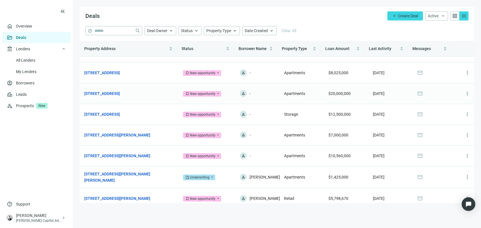
scroll to position [69, 0]
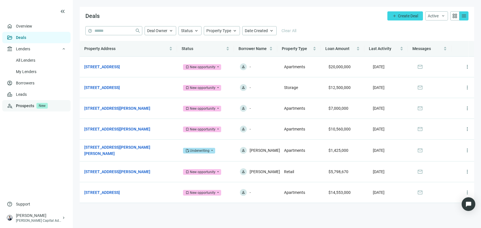
click at [20, 107] on link "Prospects New" at bounding box center [41, 105] width 50 height 11
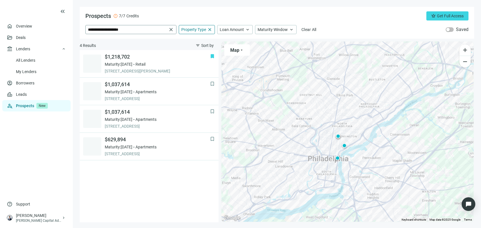
click at [170, 28] on span "close" at bounding box center [171, 30] width 6 height 6
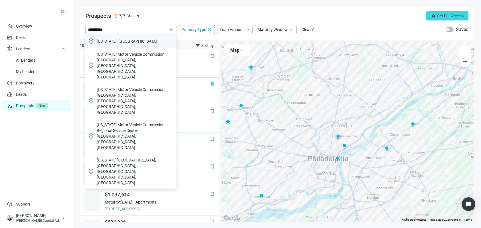
click at [133, 43] on div "location_on New Jersey, USA" at bounding box center [130, 41] width 91 height 14
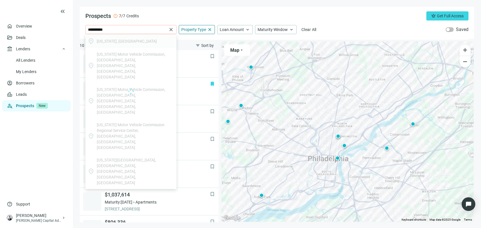
type input "**********"
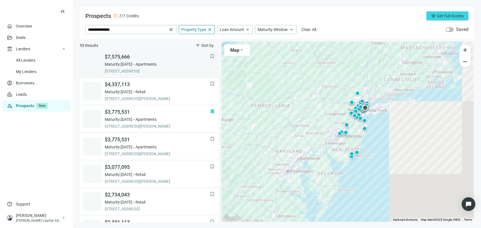
click at [169, 66] on div "Maturity: 06.30.2026 Apartments" at bounding box center [157, 64] width 105 height 6
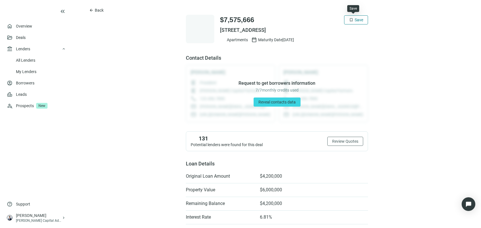
click at [354, 21] on span "Save" at bounding box center [358, 20] width 9 height 5
click at [91, 11] on span "arrow_back" at bounding box center [91, 10] width 5 height 5
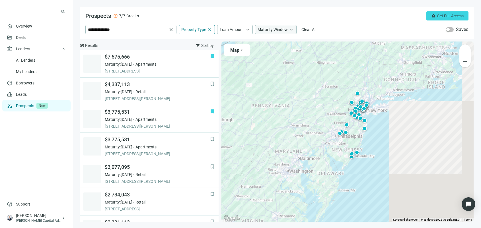
click at [287, 30] on div "Maturity Window keyboard_arrow_up" at bounding box center [276, 29] width 42 height 9
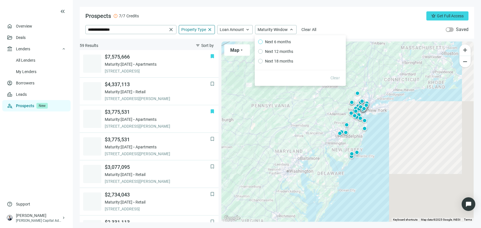
click at [281, 39] on span "Next 6 months" at bounding box center [278, 42] width 30 height 6
click at [367, 10] on div "**********" at bounding box center [277, 23] width 394 height 32
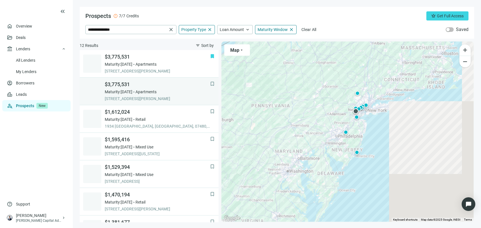
click at [183, 93] on div "Maturity: 02.28.2026 Apartments" at bounding box center [157, 92] width 105 height 6
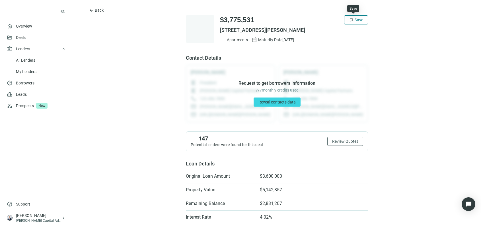
click at [356, 18] on span "Save" at bounding box center [358, 20] width 9 height 5
click at [90, 9] on span "arrow_back" at bounding box center [91, 10] width 5 height 5
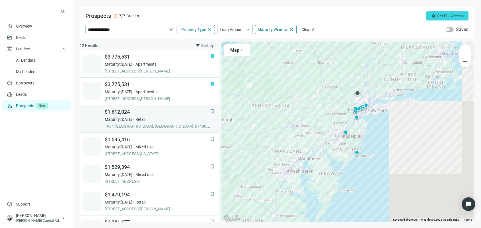
click at [174, 120] on div "Maturity: 04.08.2026 Retail" at bounding box center [157, 120] width 105 height 6
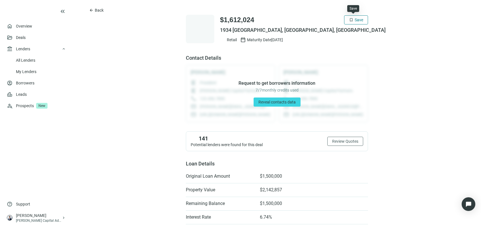
drag, startPoint x: 359, startPoint y: 17, endPoint x: 219, endPoint y: 12, distance: 140.3
click at [359, 17] on button "bookmark Save" at bounding box center [356, 19] width 24 height 9
click at [93, 9] on span "arrow_back" at bounding box center [91, 10] width 5 height 5
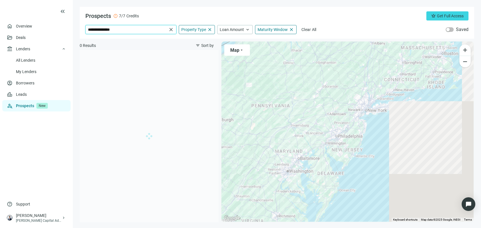
click at [167, 28] on input "**********" at bounding box center [127, 29] width 79 height 9
click at [171, 28] on span "close" at bounding box center [171, 30] width 6 height 6
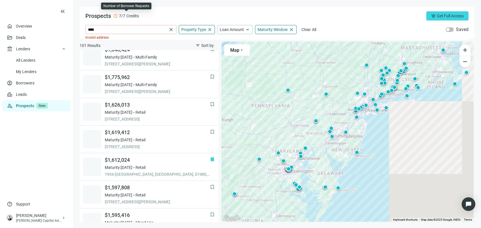
scroll to position [276, 0]
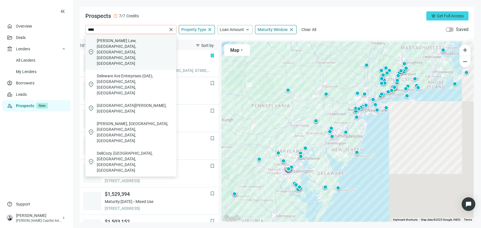
drag, startPoint x: 104, startPoint y: 30, endPoint x: 92, endPoint y: 36, distance: 14.0
click at [104, 30] on input "****" at bounding box center [127, 29] width 79 height 9
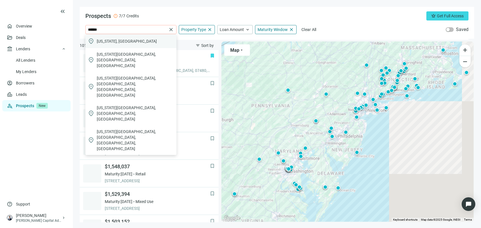
click at [127, 42] on div "location_on Delaware, USA" at bounding box center [130, 41] width 91 height 14
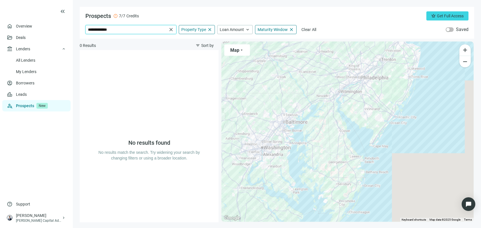
click at [121, 29] on input "**********" at bounding box center [127, 29] width 79 height 9
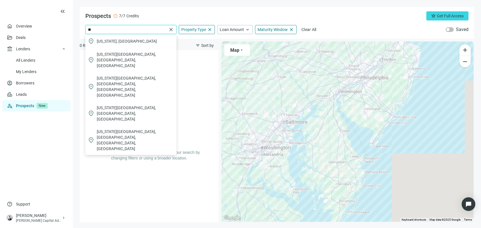
type input "*"
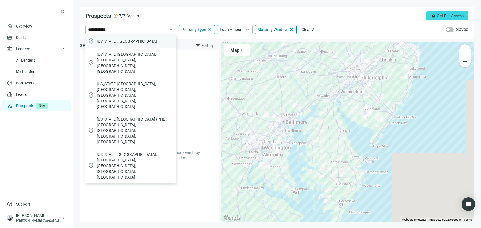
click at [144, 36] on div "location_on Pennsylvania, USA" at bounding box center [130, 41] width 91 height 14
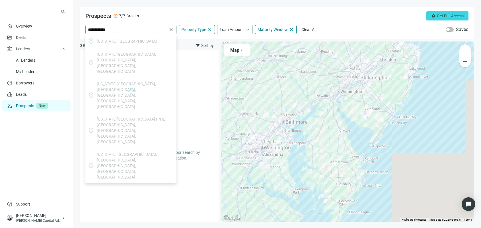
type input "**********"
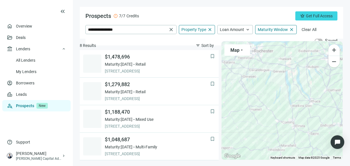
drag, startPoint x: 269, startPoint y: 116, endPoint x: 251, endPoint y: 150, distance: 38.2
click at [251, 150] on div "To activate drag with keyboard, press Alt + Enter. Once in keyboard drag state,…" at bounding box center [281, 101] width 121 height 118
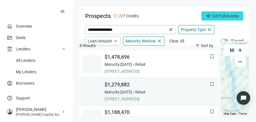
drag, startPoint x: 228, startPoint y: 82, endPoint x: 212, endPoint y: 102, distance: 25.9
click at [212, 102] on div "8 Results filter_list Sort by bookmark $1,478,696 Maturity: 02.12.2026 Retail 4…" at bounding box center [165, 78] width 170 height 75
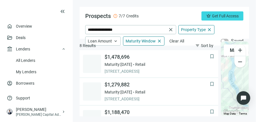
drag, startPoint x: 235, startPoint y: 86, endPoint x: 223, endPoint y: 98, distance: 16.3
click at [223, 98] on div "To activate drag with keyboard, press Alt + Enter. Once in keyboard drag state,…" at bounding box center [235, 79] width 28 height 74
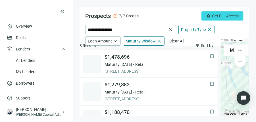
drag, startPoint x: 242, startPoint y: 84, endPoint x: 222, endPoint y: 92, distance: 21.3
click at [220, 94] on div "8 Results filter_list Sort by bookmark $1,478,696 Maturity: 02.12.2026 Retail 4…" at bounding box center [165, 78] width 170 height 75
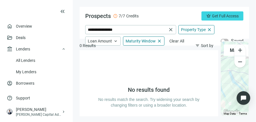
drag, startPoint x: 240, startPoint y: 74, endPoint x: 229, endPoint y: 83, distance: 14.8
click at [229, 83] on div at bounding box center [235, 79] width 28 height 74
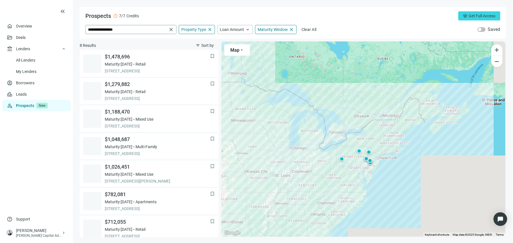
click at [171, 31] on span "close" at bounding box center [171, 30] width 6 height 6
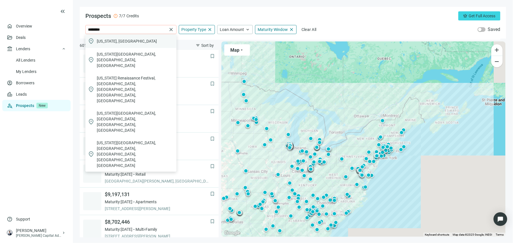
click at [118, 41] on span "Maryland, USA" at bounding box center [127, 41] width 60 height 6
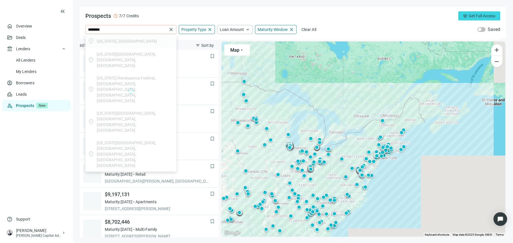
type input "**********"
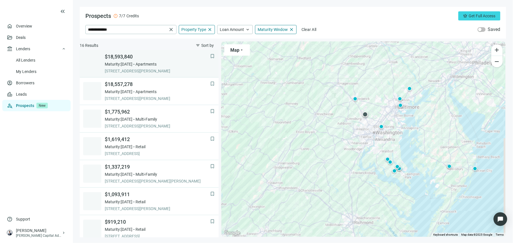
click at [165, 65] on div "Maturity: 03.28.2026 Apartments" at bounding box center [157, 64] width 105 height 6
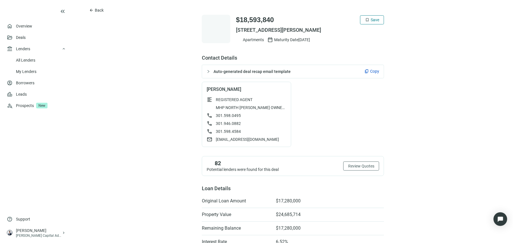
click at [374, 18] on span "Save" at bounding box center [374, 20] width 9 height 5
click at [88, 13] on button "arrow_back Back" at bounding box center [96, 10] width 24 height 9
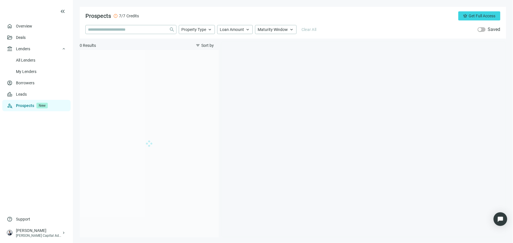
type input "**********"
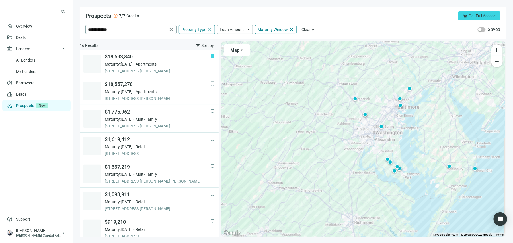
click at [171, 30] on span "close" at bounding box center [171, 30] width 6 height 6
click at [481, 31] on span "button" at bounding box center [481, 29] width 8 height 5
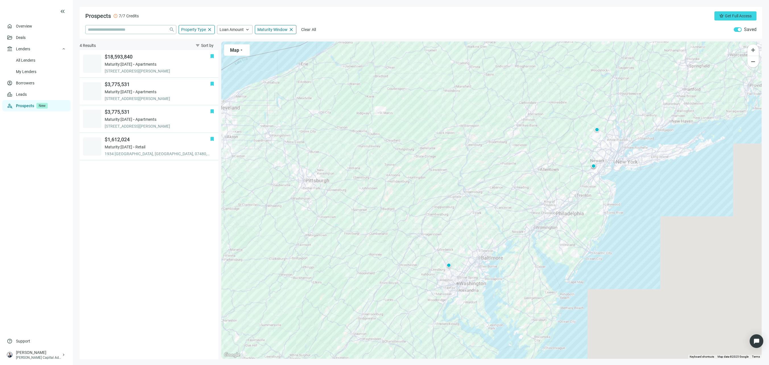
drag, startPoint x: 658, startPoint y: 180, endPoint x: 630, endPoint y: 225, distance: 53.7
click at [542, 226] on div "To activate drag with keyboard, press Alt + Enter. Once in keyboard drag state,…" at bounding box center [491, 200] width 540 height 317
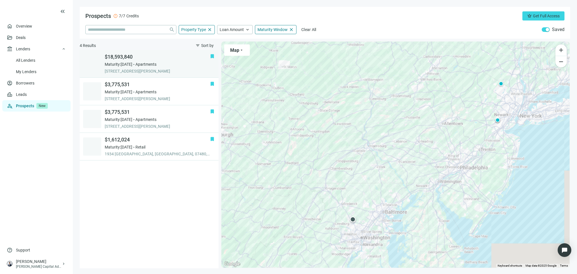
click at [194, 60] on span "$18,593,840" at bounding box center [157, 56] width 105 height 7
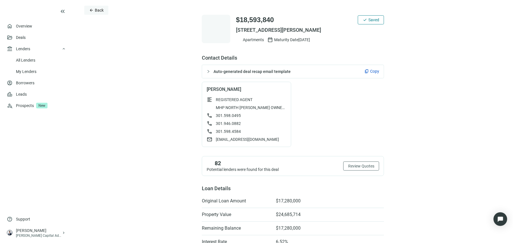
click at [90, 11] on span "arrow_back" at bounding box center [91, 10] width 5 height 5
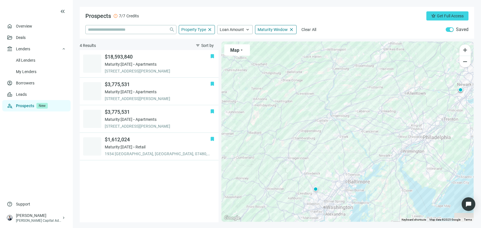
drag, startPoint x: 366, startPoint y: 155, endPoint x: 370, endPoint y: 122, distance: 33.8
click at [370, 122] on div "To activate drag with keyboard, press Alt + Enter. Once in keyboard drag state,…" at bounding box center [347, 132] width 252 height 180
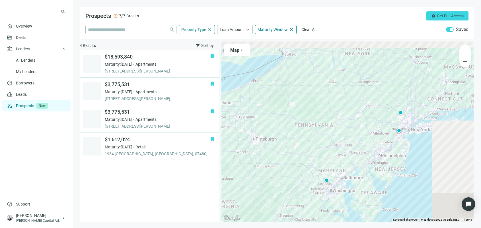
click at [382, 140] on div "To activate drag with keyboard, press Alt + Enter. Once in keyboard drag state,…" at bounding box center [347, 132] width 252 height 180
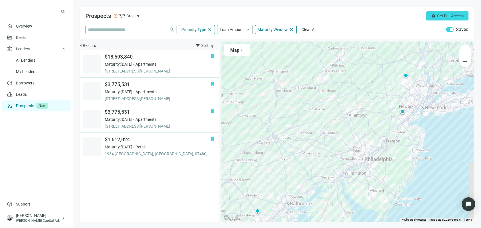
drag, startPoint x: 375, startPoint y: 121, endPoint x: 329, endPoint y: 114, distance: 46.4
click at [329, 114] on div "To activate drag with keyboard, press Alt + Enter. Once in keyboard drag state,…" at bounding box center [347, 132] width 252 height 180
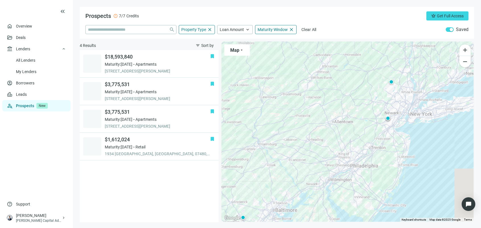
drag, startPoint x: 408, startPoint y: 132, endPoint x: 392, endPoint y: 139, distance: 17.2
click at [392, 139] on div "To activate drag with keyboard, press Alt + Enter. Once in keyboard drag state,…" at bounding box center [347, 132] width 252 height 180
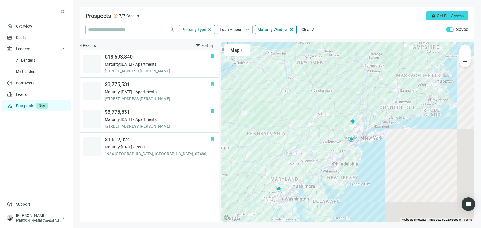
drag, startPoint x: 416, startPoint y: 140, endPoint x: 402, endPoint y: 151, distance: 18.0
click at [402, 151] on div "To activate drag with keyboard, press Alt + Enter. Once in keyboard drag state,…" at bounding box center [347, 132] width 252 height 180
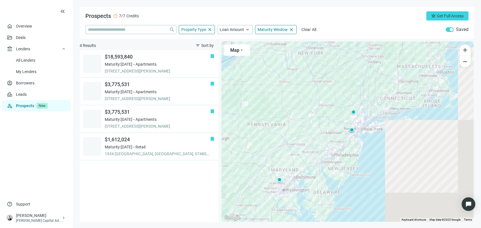
drag, startPoint x: 403, startPoint y: 144, endPoint x: 404, endPoint y: 133, distance: 10.9
click at [404, 133] on div "To activate drag with keyboard, press Alt + Enter. Once in keyboard drag state,…" at bounding box center [347, 132] width 252 height 180
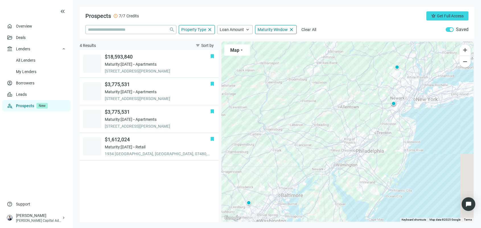
drag, startPoint x: 402, startPoint y: 149, endPoint x: 440, endPoint y: 123, distance: 45.7
click at [440, 123] on div "To activate drag with keyboard, press Alt + Enter. Once in keyboard drag state,…" at bounding box center [347, 132] width 252 height 180
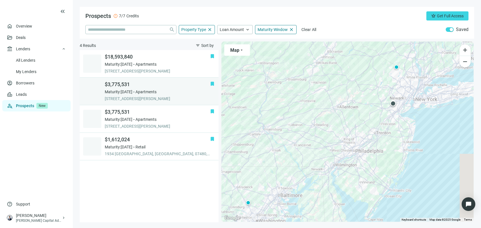
click at [144, 84] on span "$3,775,531" at bounding box center [157, 84] width 105 height 7
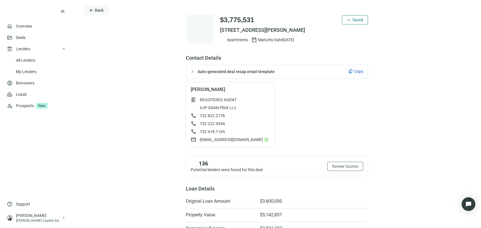
click at [94, 13] on button "arrow_back Back" at bounding box center [96, 10] width 24 height 9
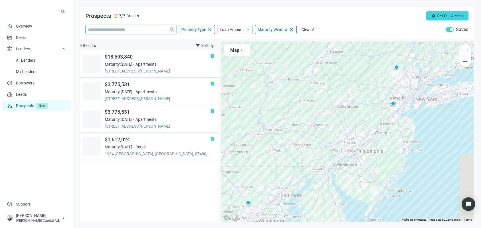
click at [147, 26] on input "search" at bounding box center [127, 29] width 79 height 9
click at [451, 29] on div "button" at bounding box center [450, 29] width 3 height 3
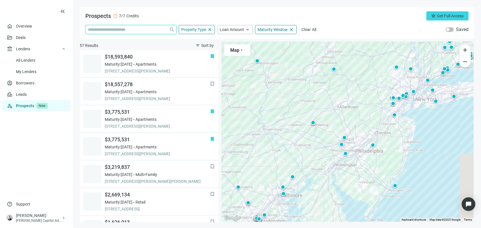
click at [146, 29] on input "search" at bounding box center [127, 29] width 79 height 9
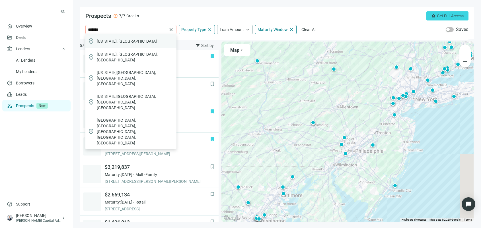
click at [125, 40] on div "location_on Florida, USA" at bounding box center [130, 41] width 91 height 14
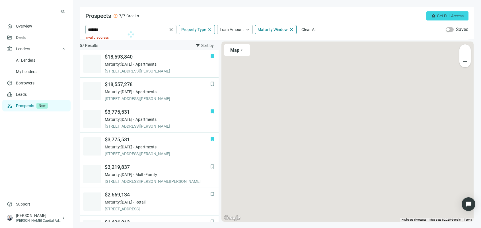
type input "**********"
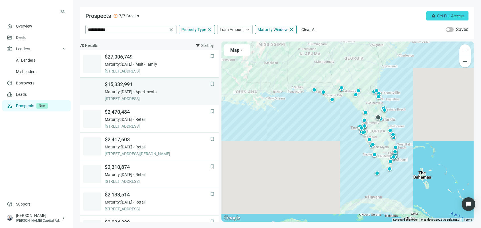
click at [178, 93] on div "Maturity: 04.12.2026 Apartments" at bounding box center [157, 92] width 105 height 6
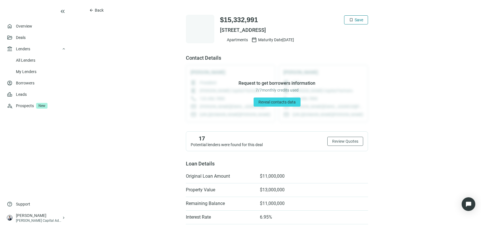
click at [360, 16] on button "bookmark Save" at bounding box center [356, 19] width 24 height 9
click at [88, 8] on button "arrow_back Back" at bounding box center [96, 10] width 24 height 9
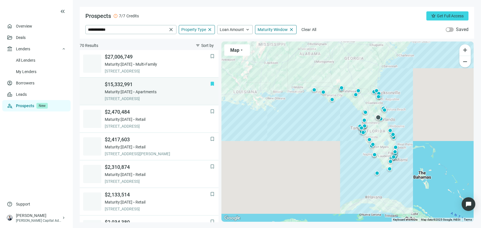
scroll to position [36, 0]
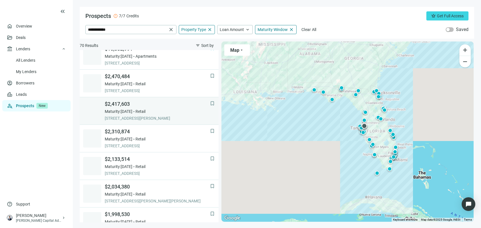
click at [173, 111] on div "Maturity: 02.28.2026 Retail" at bounding box center [157, 112] width 105 height 6
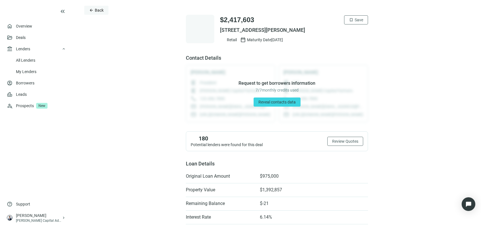
click at [97, 10] on span "Back" at bounding box center [99, 10] width 9 height 5
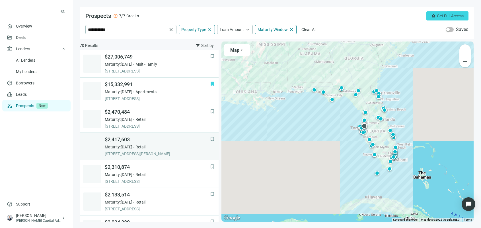
click at [180, 149] on div "Maturity: 02.28.2026 Retail" at bounding box center [157, 147] width 105 height 6
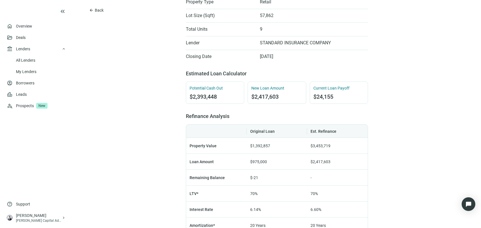
scroll to position [249, 0]
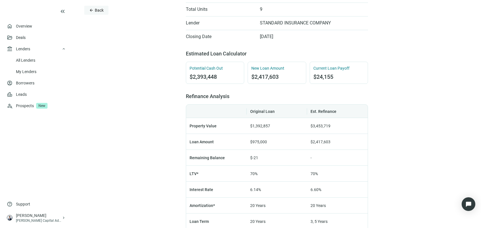
click at [98, 9] on span "Back" at bounding box center [99, 10] width 9 height 5
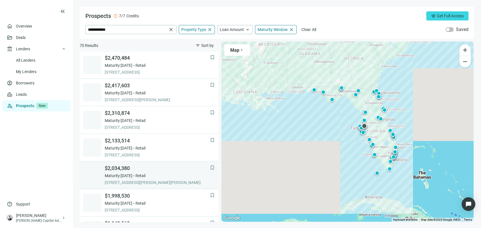
scroll to position [83, 0]
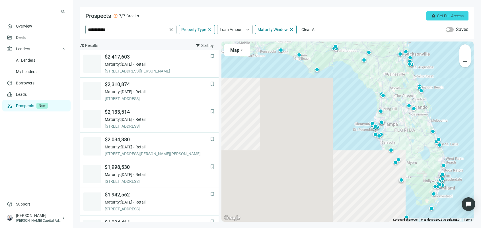
click at [172, 27] on span "close" at bounding box center [171, 30] width 6 height 6
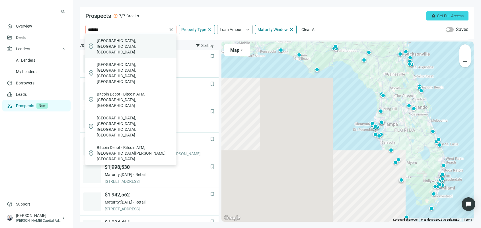
click at [124, 36] on div "location_on Atlanta, GA, USA" at bounding box center [130, 46] width 91 height 24
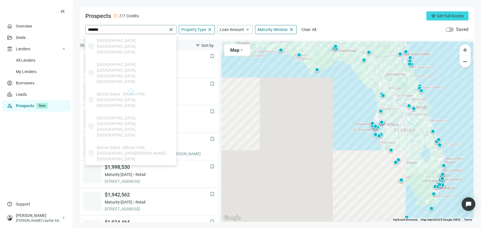
type input "**********"
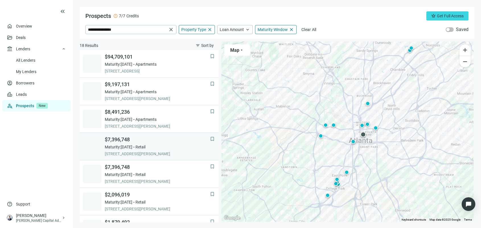
click at [175, 148] on div "Maturity: 03.01.2026 Retail" at bounding box center [157, 147] width 105 height 6
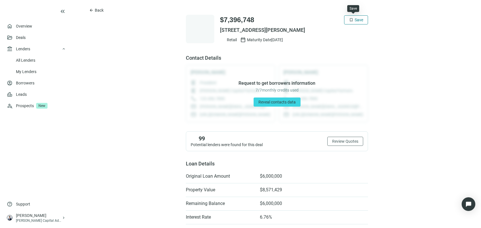
click at [352, 15] on button "bookmark Save" at bounding box center [356, 19] width 24 height 9
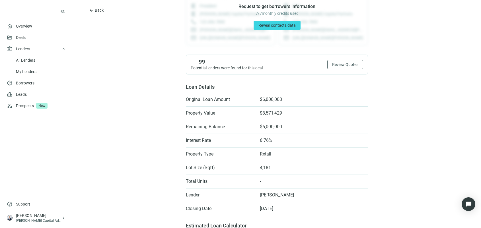
scroll to position [76, 0]
click at [95, 9] on span "Back" at bounding box center [99, 10] width 9 height 5
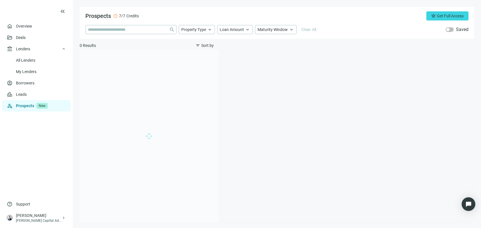
type input "**********"
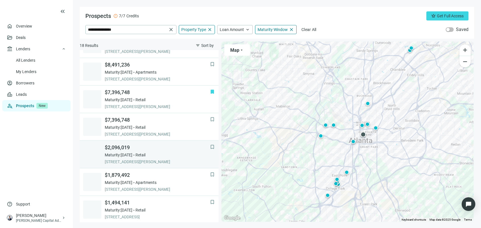
scroll to position [12, 0]
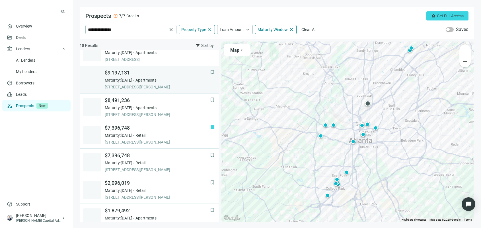
click at [178, 79] on div "Maturity: 12.31.2025 Apartments" at bounding box center [157, 80] width 105 height 6
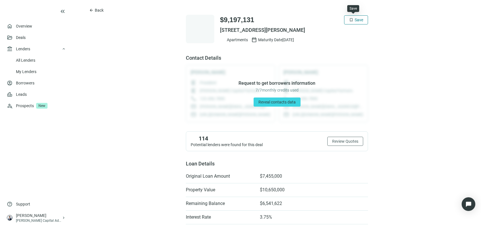
click at [355, 20] on span "Save" at bounding box center [358, 20] width 9 height 5
click at [97, 9] on span "Back" at bounding box center [99, 10] width 9 height 5
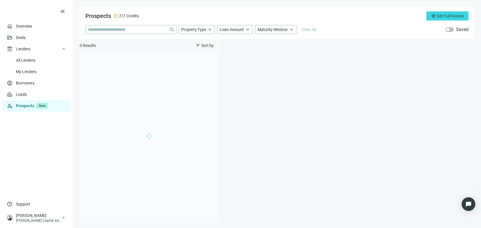
type input "**********"
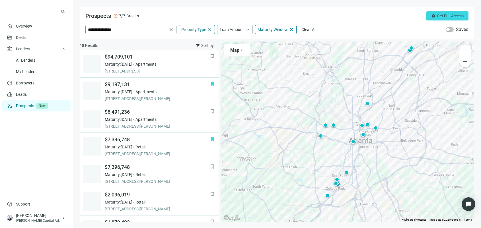
scroll to position [28, 0]
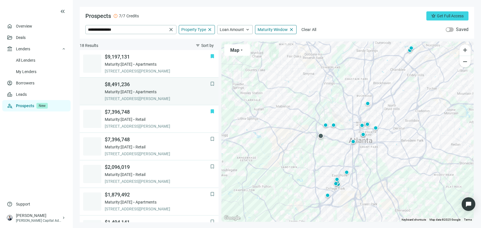
click at [176, 97] on span "2948 DELMAR LN NW, ATLANTA, 30311, GA" at bounding box center [157, 99] width 105 height 6
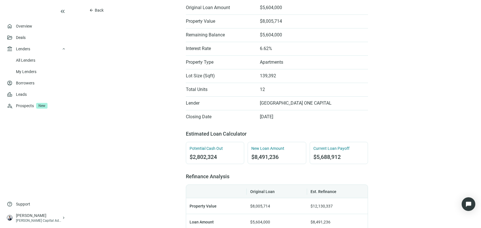
scroll to position [107, 0]
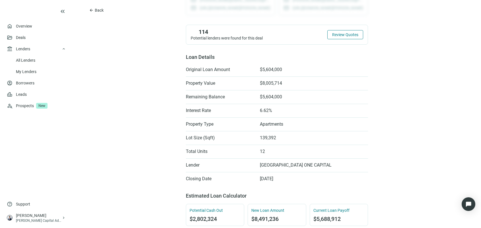
click at [355, 34] on button "Review Quotes" at bounding box center [345, 34] width 36 height 9
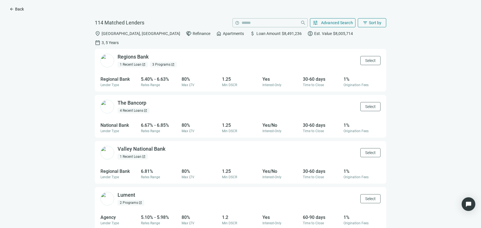
click at [17, 9] on span "Back" at bounding box center [19, 9] width 9 height 5
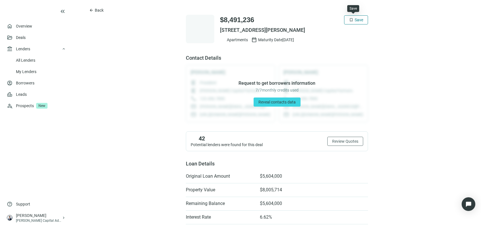
click at [350, 20] on span "bookmark" at bounding box center [351, 20] width 5 height 5
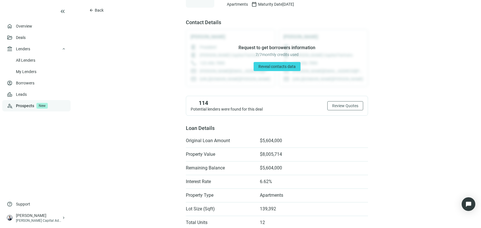
click at [23, 105] on link "Prospects New" at bounding box center [41, 105] width 50 height 11
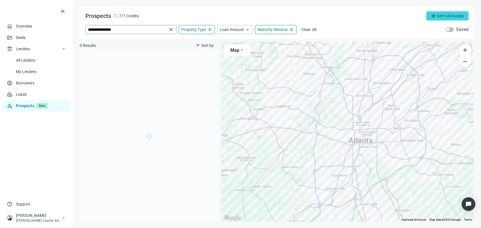
click at [171, 27] on span "close" at bounding box center [171, 30] width 6 height 6
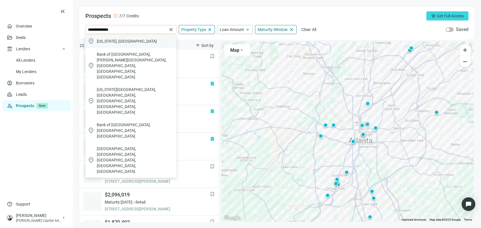
click at [153, 41] on div "location_on North Carolina, USA" at bounding box center [130, 41] width 91 height 14
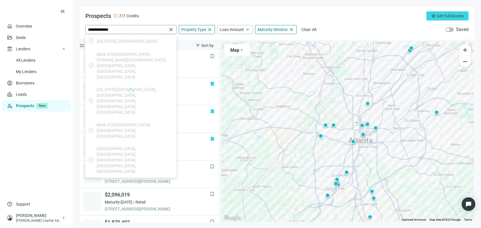
type input "**********"
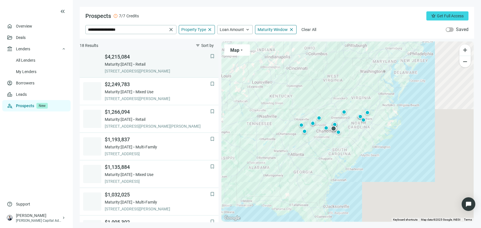
click at [167, 66] on div "Maturity: 02.28.2026 Retail" at bounding box center [157, 64] width 105 height 6
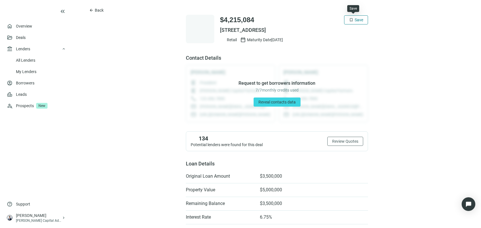
click at [363, 18] on button "bookmark Save" at bounding box center [356, 19] width 24 height 9
click at [96, 6] on button "arrow_back Back" at bounding box center [96, 10] width 24 height 9
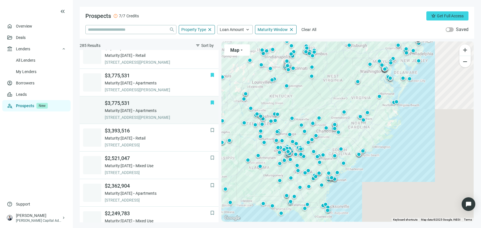
scroll to position [229, 0]
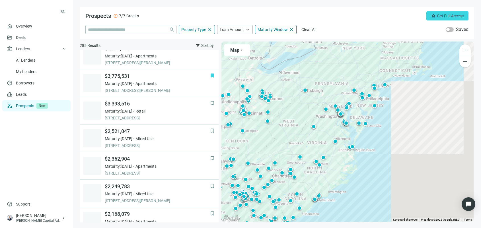
drag, startPoint x: 387, startPoint y: 127, endPoint x: 343, endPoint y: 174, distance: 64.2
click at [342, 175] on div "To activate drag with keyboard, press Alt + Enter. Once in keyboard drag state,…" at bounding box center [347, 132] width 252 height 180
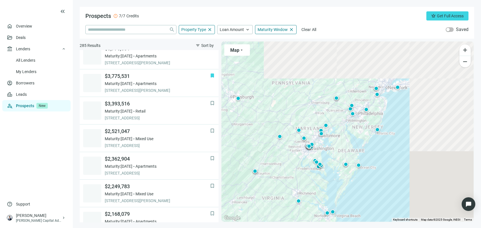
drag, startPoint x: 435, startPoint y: 82, endPoint x: 411, endPoint y: 124, distance: 48.0
click at [411, 124] on div "To activate drag with keyboard, press Alt + Enter. Once in keyboard drag state,…" at bounding box center [347, 132] width 252 height 180
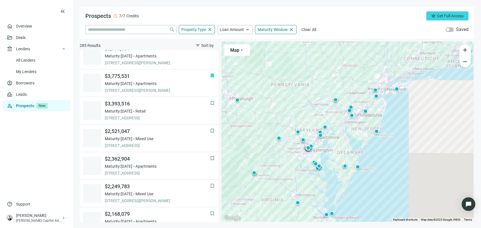
click at [396, 86] on div "To activate drag with keyboard, press Alt + Enter. Once in keyboard drag state,…" at bounding box center [347, 132] width 252 height 180
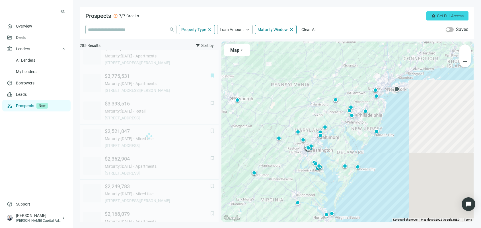
click at [396, 88] on div at bounding box center [397, 89] width 6 height 6
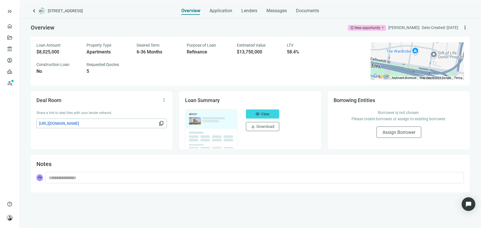
click at [277, 203] on div "Overview bookmark New opportunity arrow_drop_down [PERSON_NAME] | Date Created:…" at bounding box center [249, 123] width 461 height 210
click at [282, 8] on span "Messages" at bounding box center [276, 10] width 20 height 5
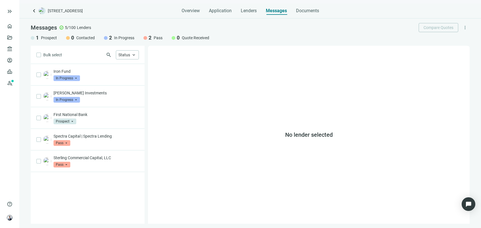
click at [30, 12] on div "keyboard_arrow_left [STREET_ADDRESS] Overview Application Lenders Messages Docu…" at bounding box center [249, 115] width 461 height 225
click at [31, 12] on span "keyboard_arrow_left" at bounding box center [34, 10] width 7 height 7
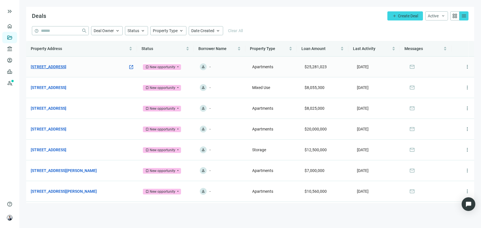
click at [63, 64] on link "[STREET_ADDRESS]" at bounding box center [49, 67] width 36 height 6
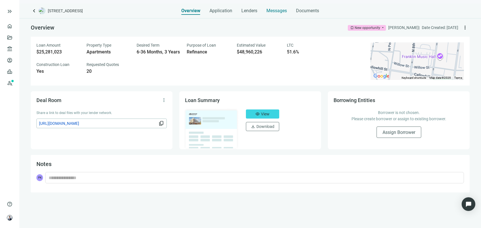
click at [276, 12] on span "Messages" at bounding box center [276, 10] width 20 height 5
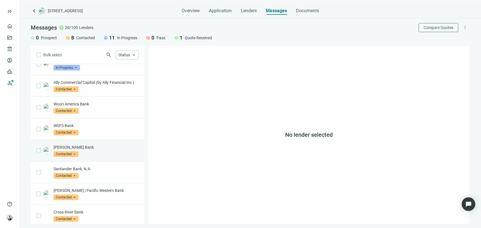
scroll to position [249, 0]
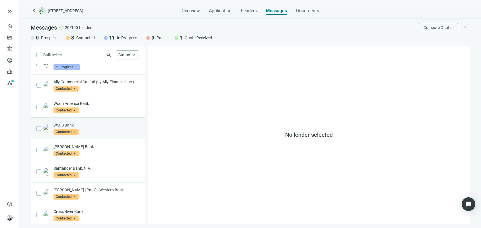
click at [108, 128] on p "WSFS Bank" at bounding box center [95, 125] width 85 height 6
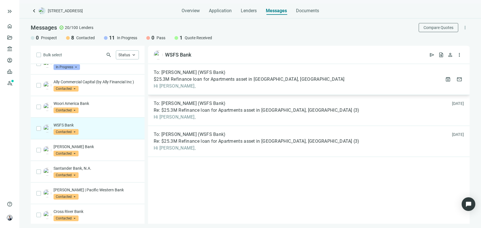
click at [179, 81] on span "$25.3M Refinance loan for Apartments asset in [GEOGRAPHIC_DATA], [GEOGRAPHIC_DA…" at bounding box center [249, 80] width 191 height 6
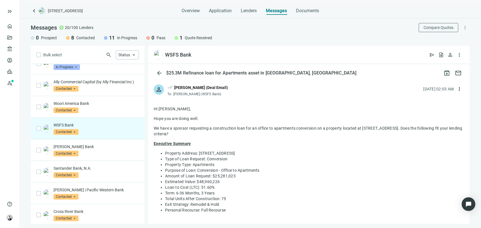
click at [212, 188] on li "Loan to Cost (LTC): 51.60%" at bounding box center [314, 188] width 299 height 6
click at [312, 152] on li "Property Address: [STREET_ADDRESS]" at bounding box center [314, 153] width 299 height 6
click at [255, 10] on span "Lenders" at bounding box center [249, 11] width 16 height 6
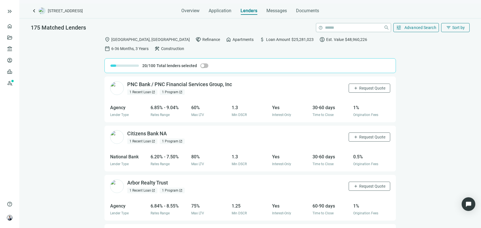
click at [345, 39] on span "$48,960,226" at bounding box center [356, 39] width 22 height 6
drag, startPoint x: 301, startPoint y: 39, endPoint x: 401, endPoint y: 48, distance: 100.8
click at [401, 48] on div "location_on Philadelphia, PA handshake Refinance home Apartments attach_money L…" at bounding box center [249, 135] width 461 height 204
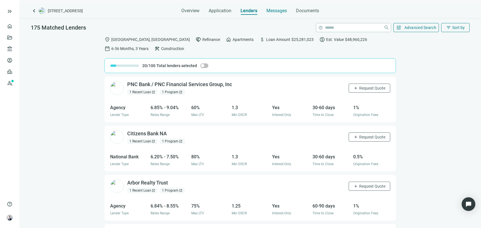
click at [282, 9] on span "Messages" at bounding box center [276, 10] width 20 height 5
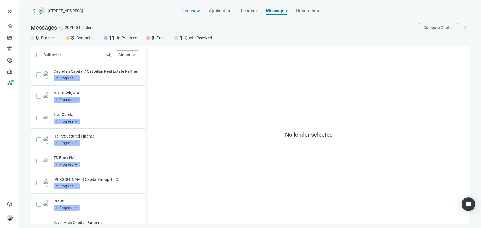
click at [197, 10] on span "Overview" at bounding box center [190, 11] width 18 height 6
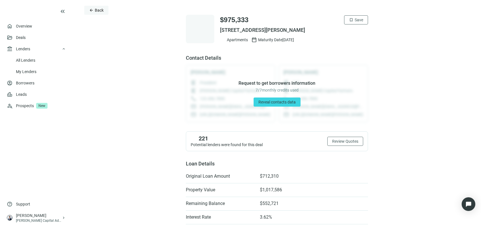
click at [99, 7] on button "arrow_back Back" at bounding box center [96, 10] width 24 height 9
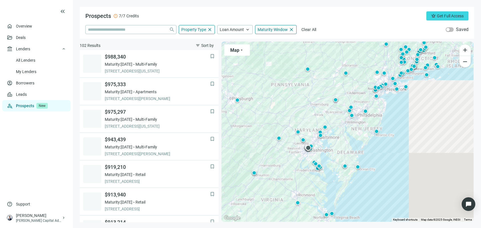
click at [308, 149] on div at bounding box center [308, 148] width 6 height 6
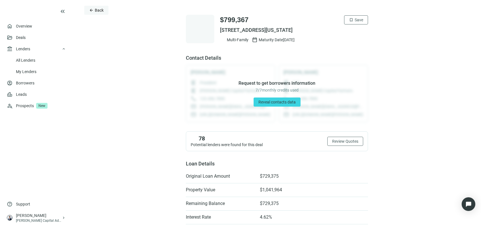
click at [90, 11] on span "arrow_back" at bounding box center [91, 10] width 5 height 5
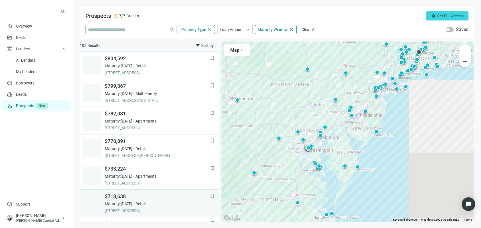
scroll to position [55, 0]
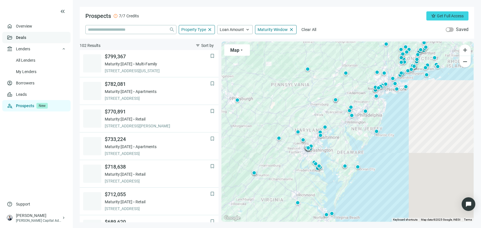
click at [26, 38] on link "Deals" at bounding box center [21, 37] width 10 height 5
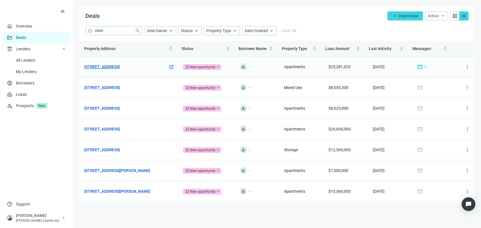
click at [120, 66] on link "[STREET_ADDRESS]" at bounding box center [102, 67] width 36 height 6
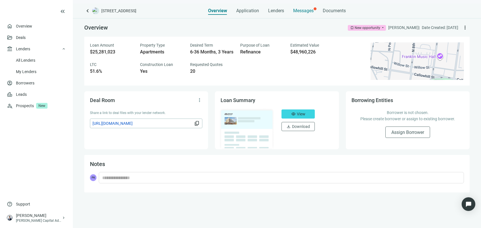
click at [302, 11] on span "Messages" at bounding box center [303, 10] width 20 height 5
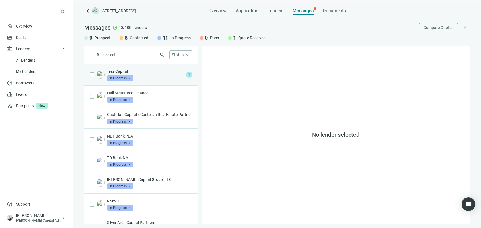
click at [145, 71] on p "Trez Capital" at bounding box center [145, 72] width 77 height 6
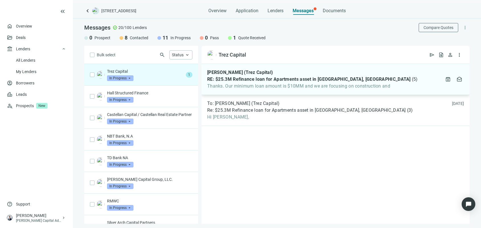
click at [329, 80] on span "RE: $25.3M Refinance loan for Apartments asset in [GEOGRAPHIC_DATA], [GEOGRAPHI…" at bounding box center [308, 80] width 203 height 6
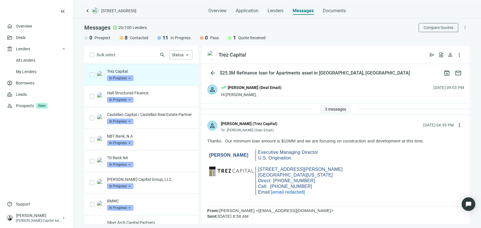
click at [336, 113] on button "3 messages" at bounding box center [335, 109] width 31 height 9
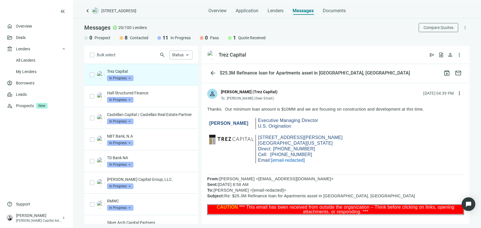
scroll to position [107, 0]
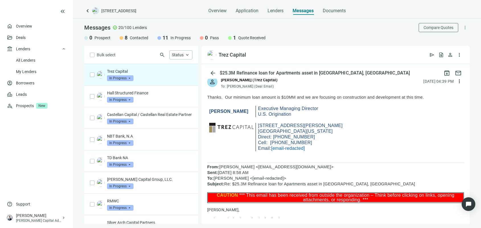
click at [358, 46] on div "Trez Capital open_in_new send request_quote person more_vert" at bounding box center [335, 55] width 268 height 18
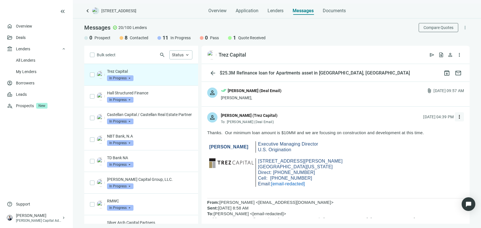
click at [456, 117] on span "more_vert" at bounding box center [459, 117] width 6 height 6
click at [433, 127] on div "reply Reply" at bounding box center [428, 130] width 60 height 10
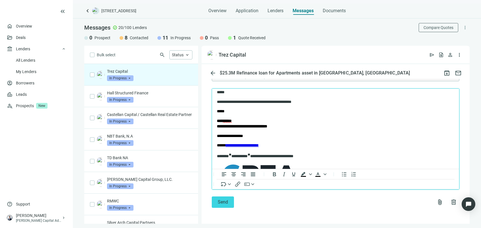
scroll to position [0, 0]
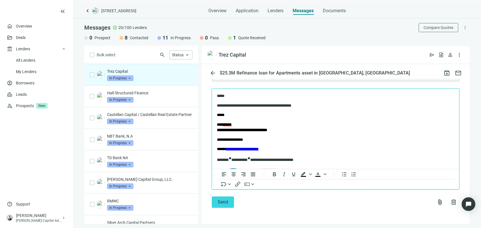
drag, startPoint x: 227, startPoint y: 106, endPoint x: 247, endPoint y: 105, distance: 20.0
click at [227, 106] on p "**********" at bounding box center [330, 106] width 226 height 6
click at [232, 203] on button "Send" at bounding box center [223, 202] width 22 height 11
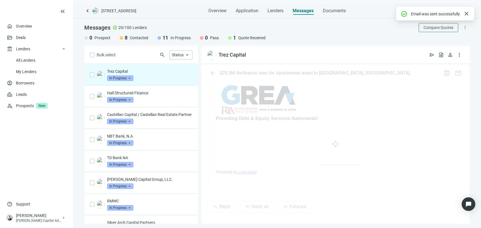
scroll to position [1023, 0]
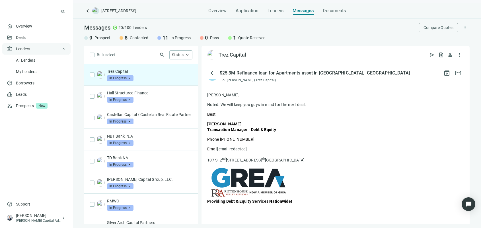
click at [23, 49] on span "Lenders" at bounding box center [23, 48] width 14 height 11
click at [46, 48] on div "account_balance Lenders keyboard_arrow_down" at bounding box center [36, 48] width 68 height 11
click at [33, 28] on link "Overview" at bounding box center [24, 26] width 17 height 5
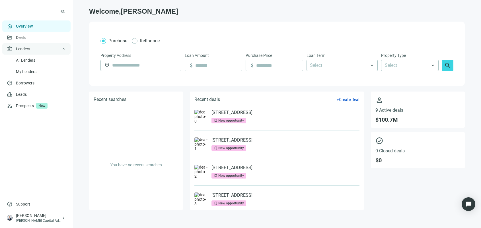
click at [23, 48] on span "Lenders" at bounding box center [23, 48] width 14 height 11
click at [30, 63] on link "All Lenders" at bounding box center [26, 60] width 20 height 5
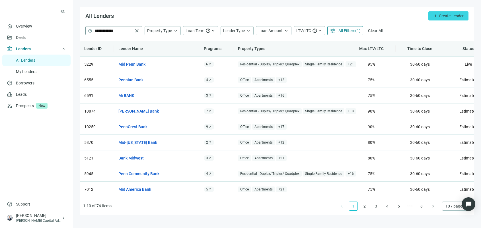
click at [137, 32] on span "close" at bounding box center [137, 31] width 6 height 6
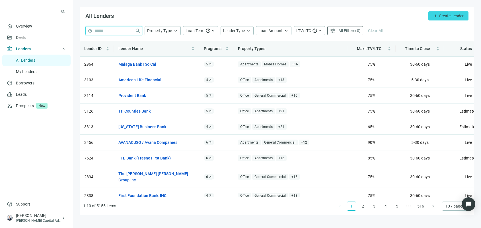
click at [116, 33] on input "search" at bounding box center [113, 30] width 38 height 9
type input "**********"
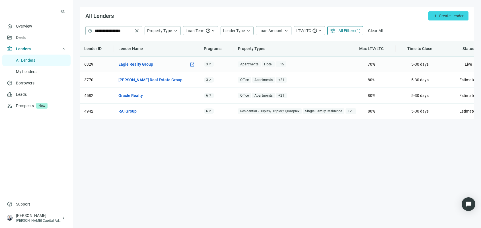
click at [133, 63] on link "Eagle Realty Group" at bounding box center [135, 64] width 35 height 6
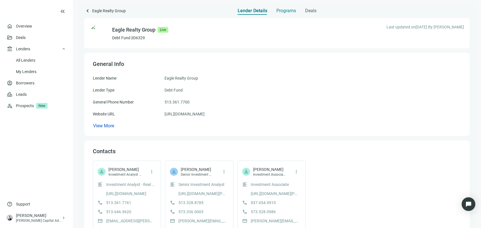
click at [282, 9] on span "Programs" at bounding box center [286, 11] width 20 height 6
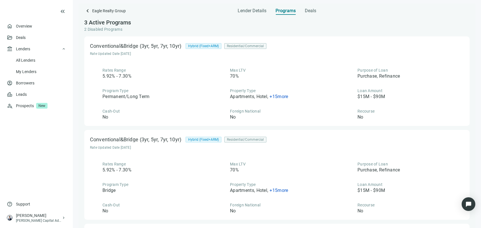
click at [317, 9] on div "Lender Details Programs Deals" at bounding box center [276, 8] width 385 height 11
click at [307, 11] on span "Deals" at bounding box center [310, 11] width 11 height 6
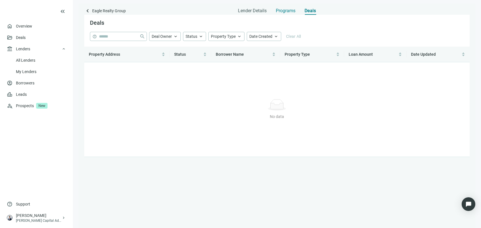
click at [288, 12] on span "Programs" at bounding box center [286, 11] width 20 height 6
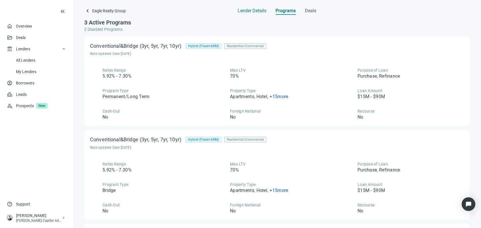
click at [256, 11] on span "Lender Details" at bounding box center [252, 11] width 29 height 6
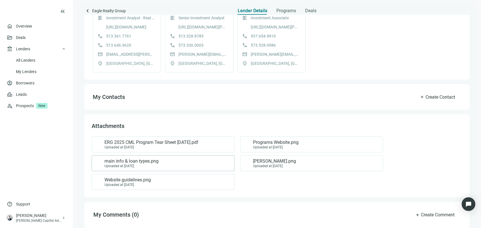
scroll to position [170, 0]
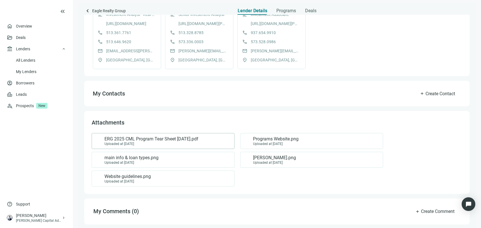
click at [158, 136] on span "ERG 2025 CML Program Tear Sheet [DATE].pdf" at bounding box center [151, 139] width 94 height 6
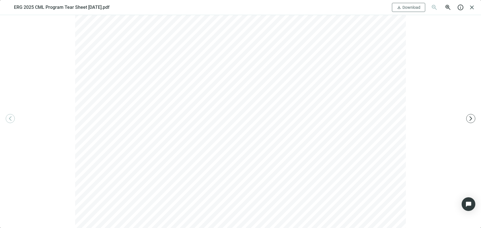
scroll to position [471, 0]
click at [471, 6] on span "close" at bounding box center [471, 7] width 7 height 7
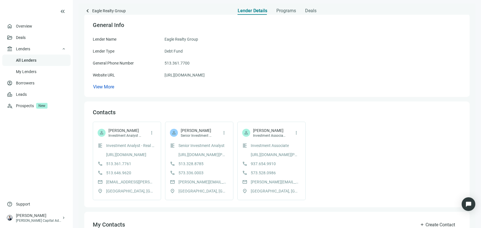
scroll to position [0, 0]
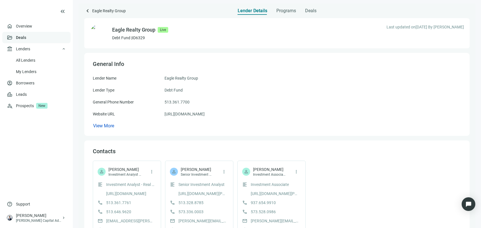
click at [26, 38] on link "Deals" at bounding box center [21, 37] width 10 height 5
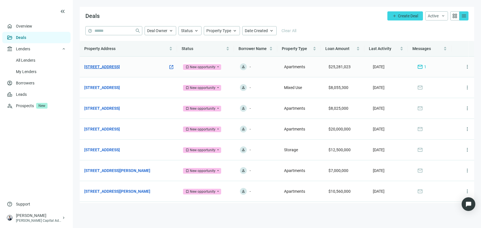
click at [120, 65] on link "[STREET_ADDRESS]" at bounding box center [102, 67] width 36 height 6
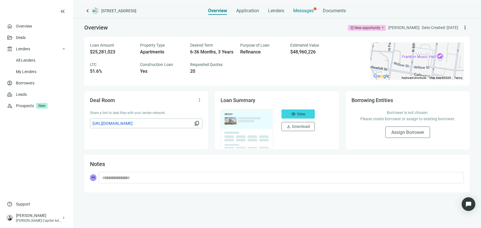
click at [300, 11] on span "Messages" at bounding box center [303, 10] width 20 height 5
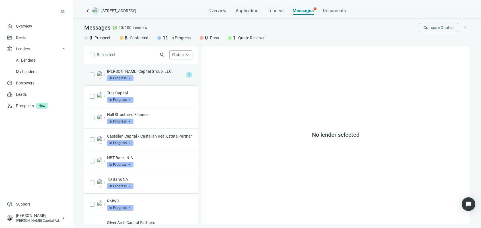
click at [147, 78] on div "[PERSON_NAME] Capital Group, LLC. In Progress arrow_drop_down" at bounding box center [145, 75] width 77 height 13
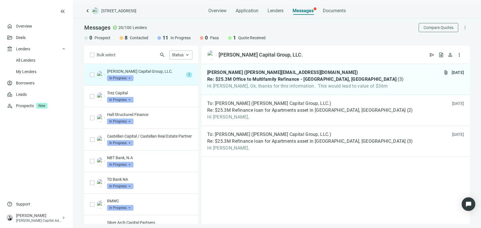
click at [292, 188] on div "[PERSON_NAME] ([EMAIL_ADDRESS][DOMAIN_NAME]) Re: $25.3M Office to Multifamily R…" at bounding box center [335, 144] width 268 height 160
click at [339, 86] on span "Hi [PERSON_NAME], Ok, thanks for this information. This would lead to value of …" at bounding box center [305, 86] width 196 height 6
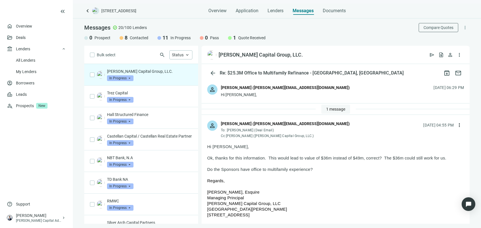
click at [335, 110] on span "1 message" at bounding box center [335, 109] width 19 height 5
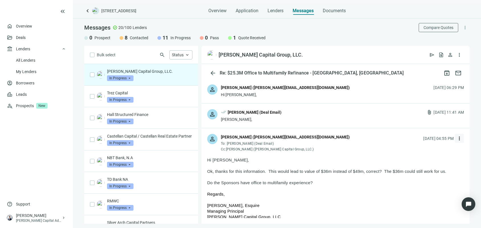
click at [456, 139] on span "more_vert" at bounding box center [459, 139] width 6 height 6
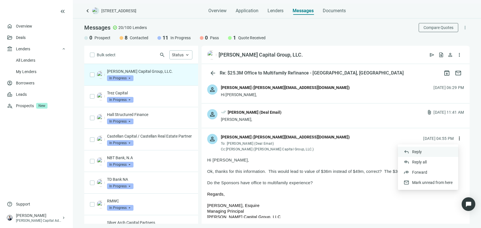
click at [423, 148] on div "reply Reply" at bounding box center [428, 152] width 60 height 10
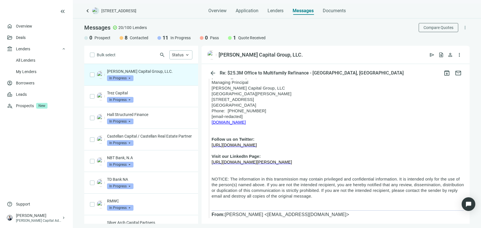
scroll to position [604, 0]
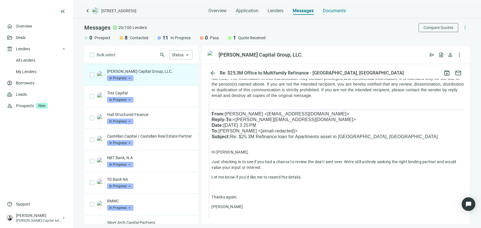
click at [338, 10] on span "Documents" at bounding box center [334, 11] width 23 height 6
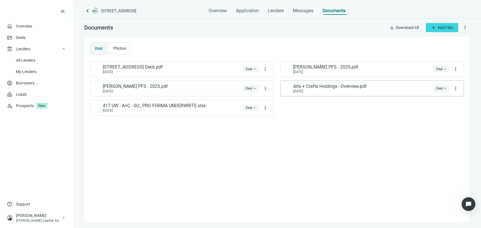
click at [352, 90] on div "[DATE]" at bounding box center [329, 91] width 73 height 4
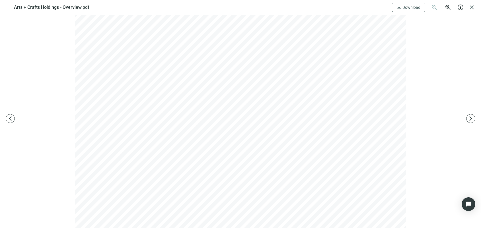
scroll to position [2223, 0]
click at [470, 9] on span "close" at bounding box center [471, 7] width 7 height 7
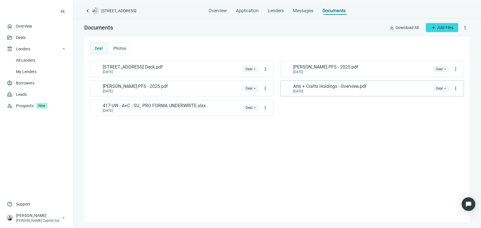
click at [335, 84] on span "Arts + Crafts Holdings - Overview.pdf" at bounding box center [329, 87] width 73 height 6
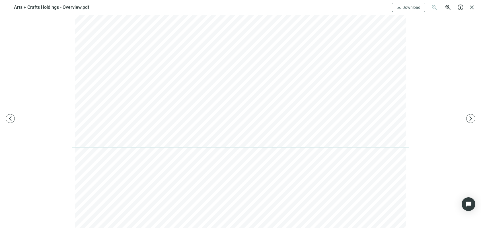
scroll to position [747, 0]
click at [404, 7] on span "Download" at bounding box center [411, 7] width 18 height 5
